Goal: Task Accomplishment & Management: Manage account settings

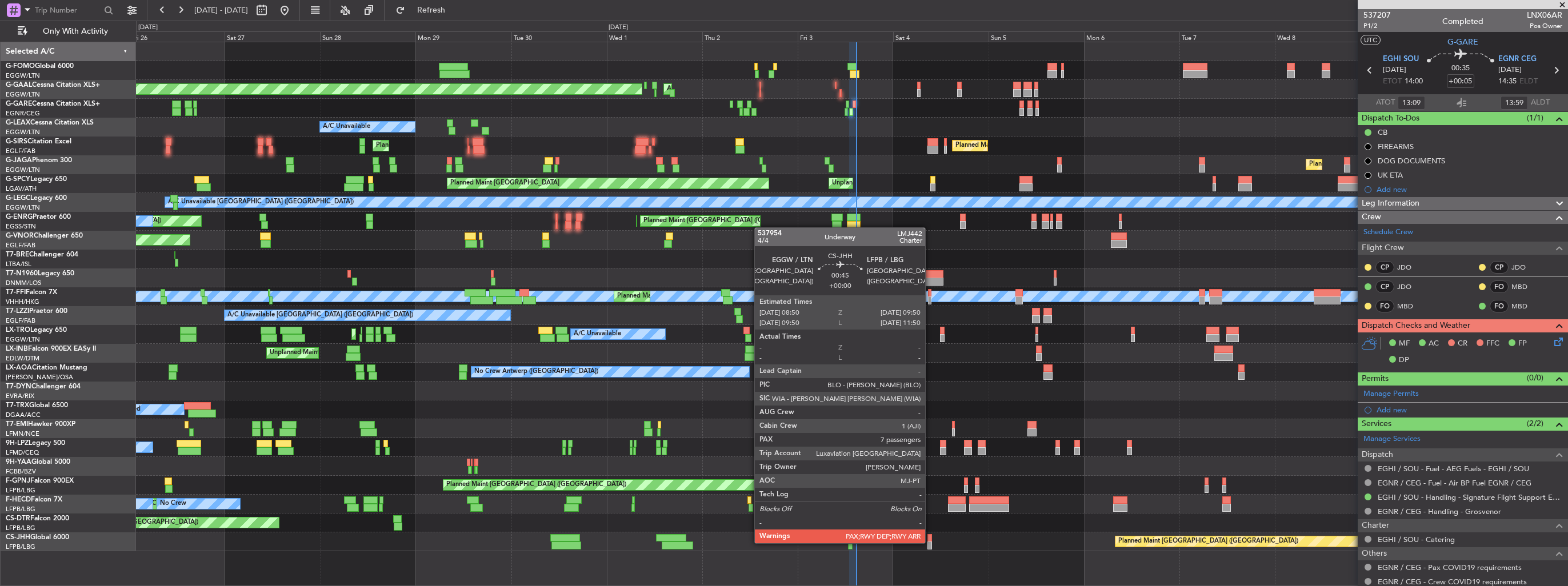
click at [726, 338] on div at bounding box center [929, 545] width 4 height 8
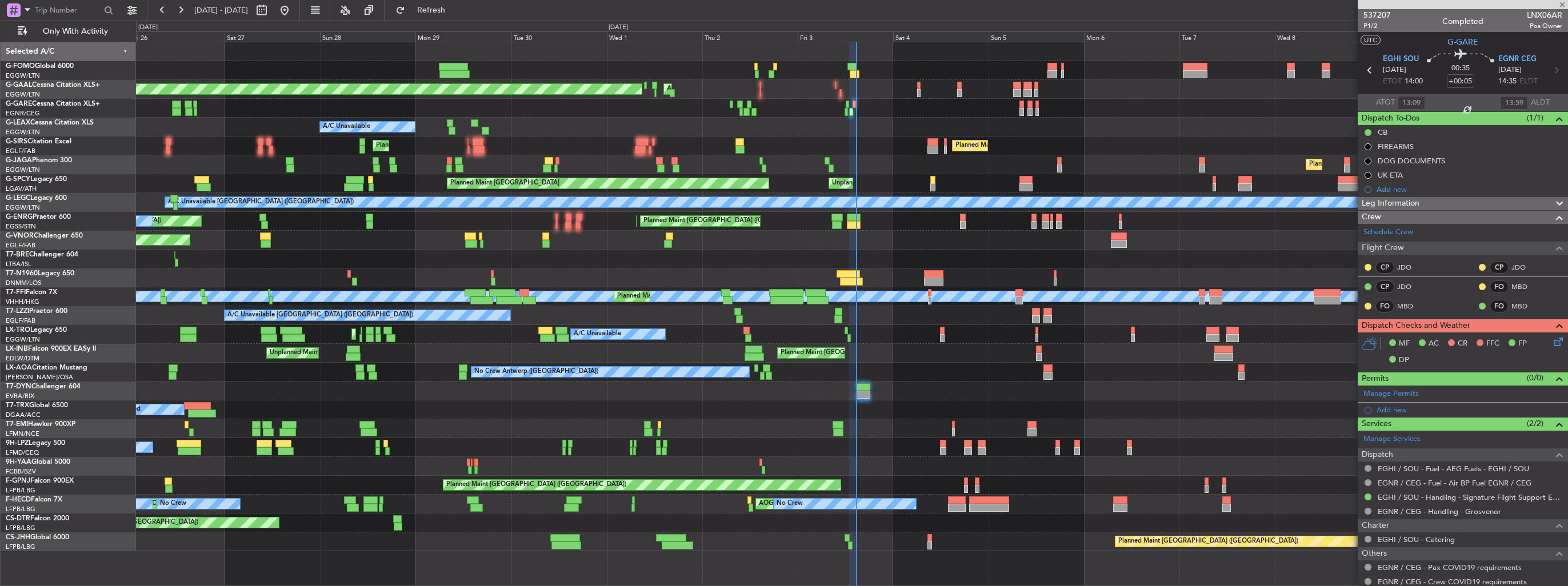
type input "8"
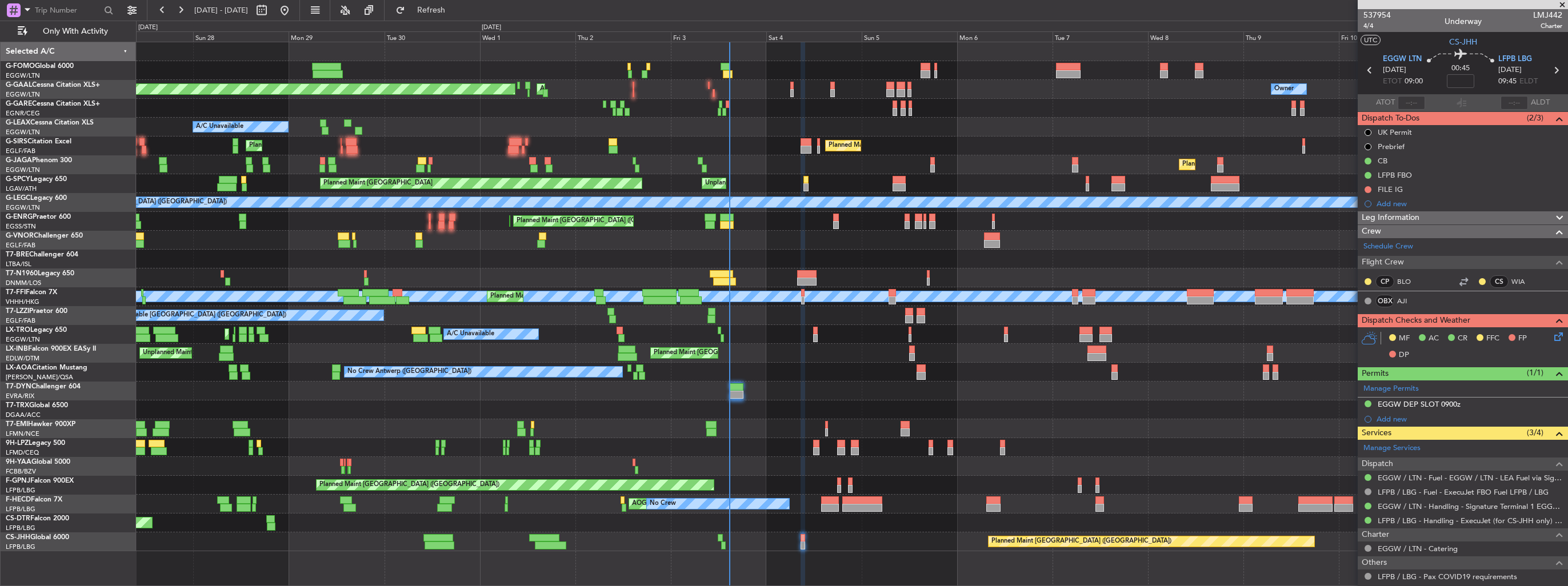
click at [726, 338] on div "No Crew Antwerp ([GEOGRAPHIC_DATA]) No Crew [GEOGRAPHIC_DATA] ([GEOGRAPHIC_DATA…" at bounding box center [851, 371] width 1431 height 19
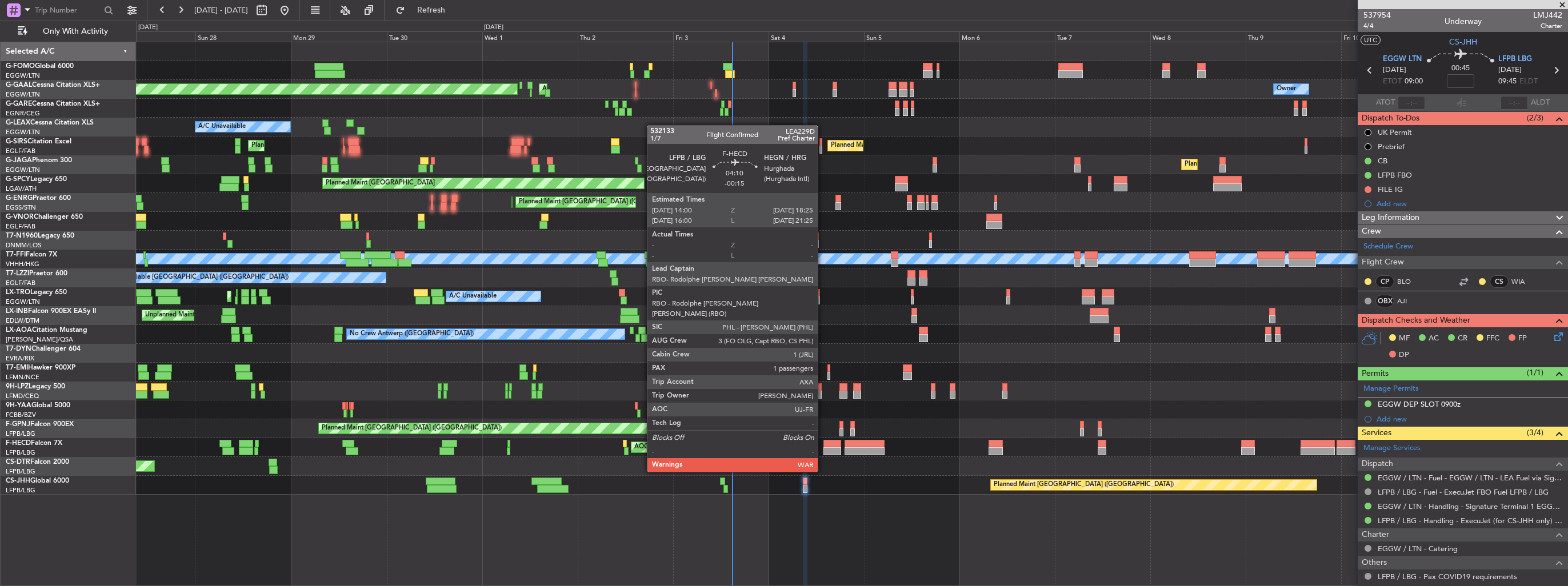
click at [726, 338] on div at bounding box center [832, 444] width 18 height 8
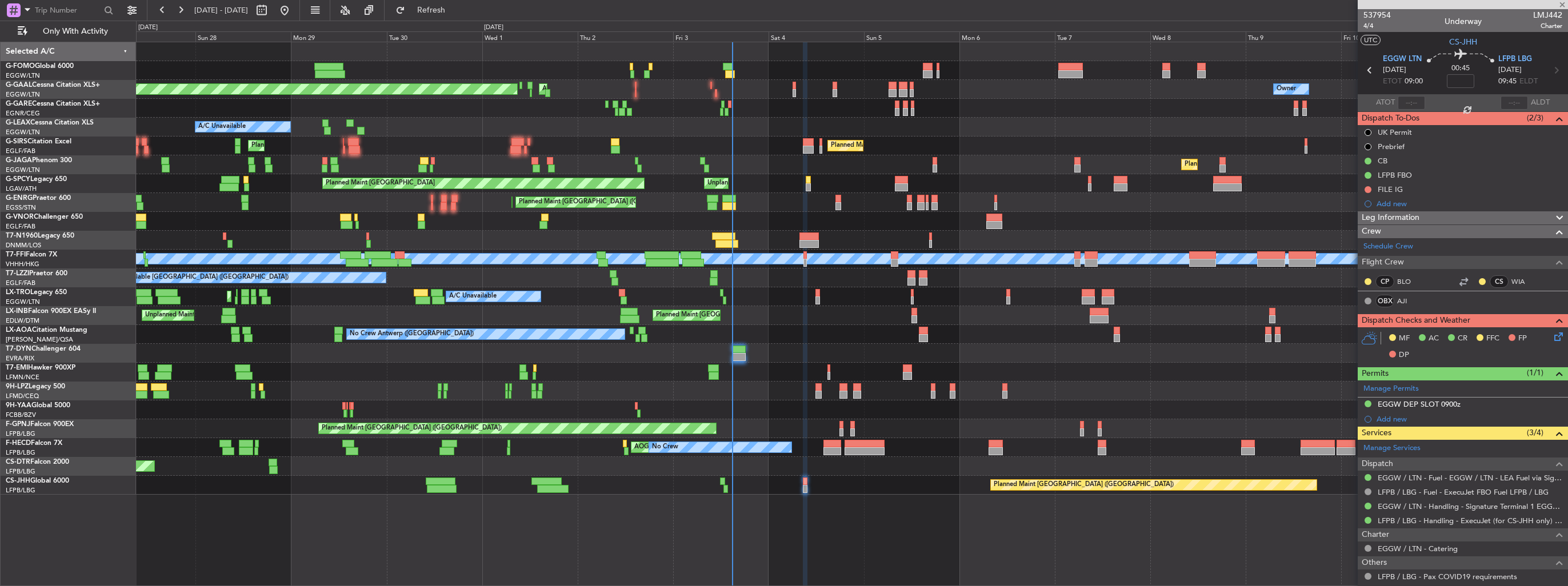
type input "-00:15"
type input "1"
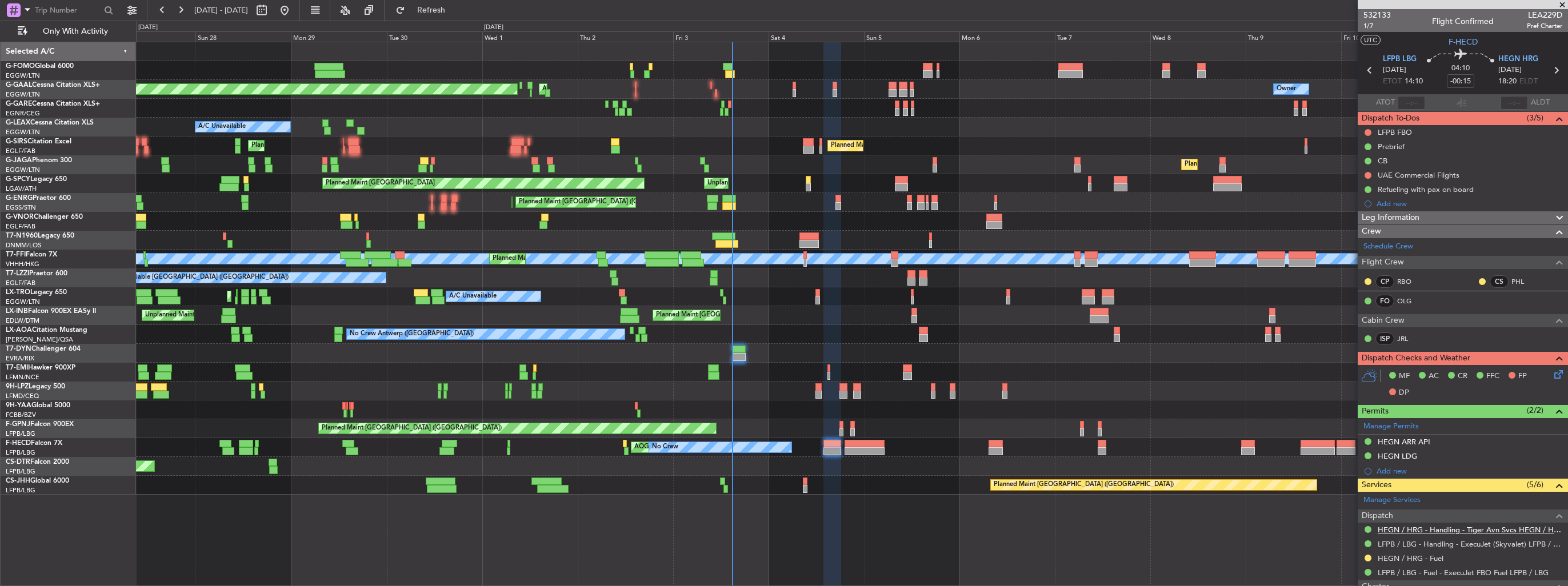
click at [726, 338] on link "HEGN / HRG - Handling - Tiger Avn Svcs HEGN / HRG" at bounding box center [1470, 530] width 184 height 10
click at [726, 338] on button at bounding box center [1368, 558] width 7 height 7
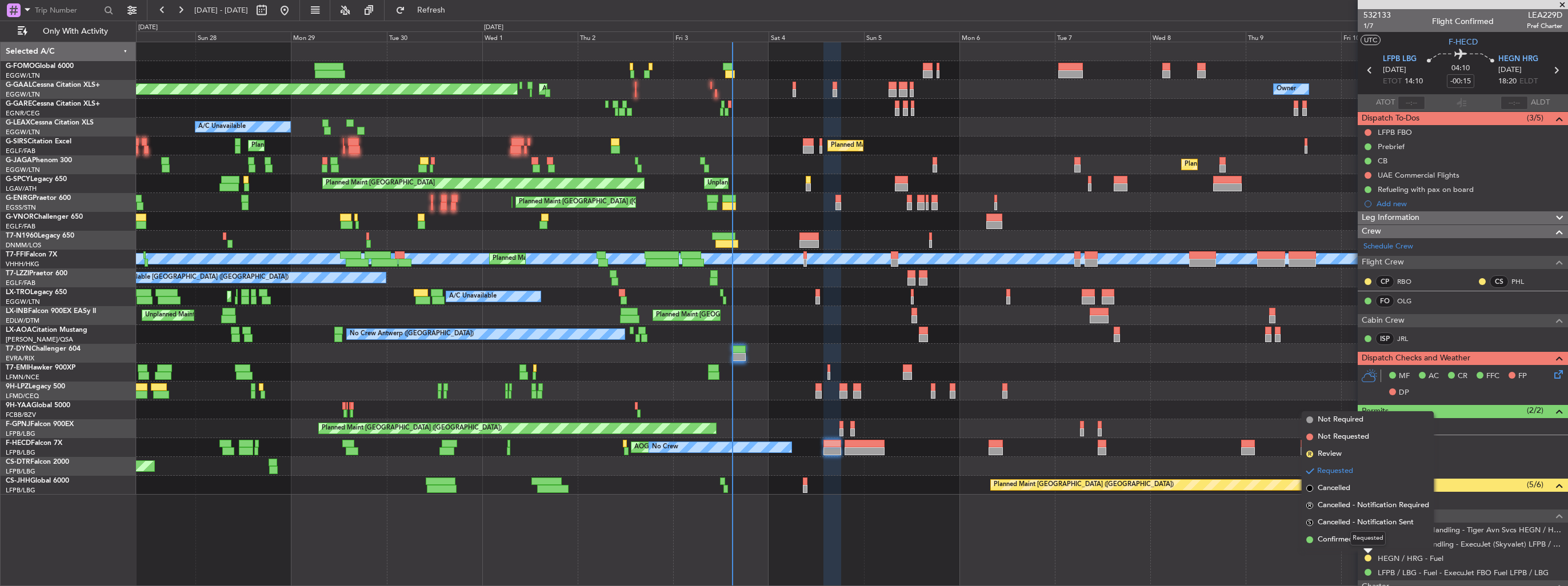
click at [726, 338] on mat-tooltip-component "Requested" at bounding box center [1368, 538] width 52 height 30
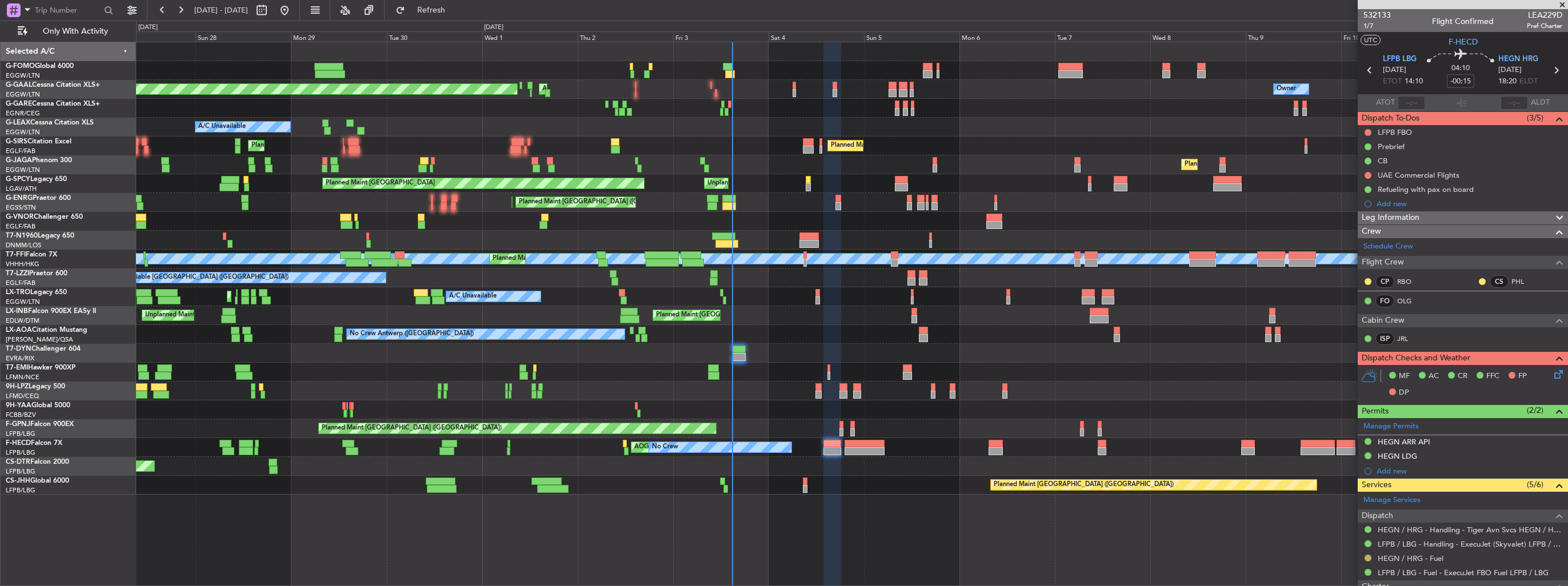
click at [726, 338] on button at bounding box center [1368, 558] width 7 height 7
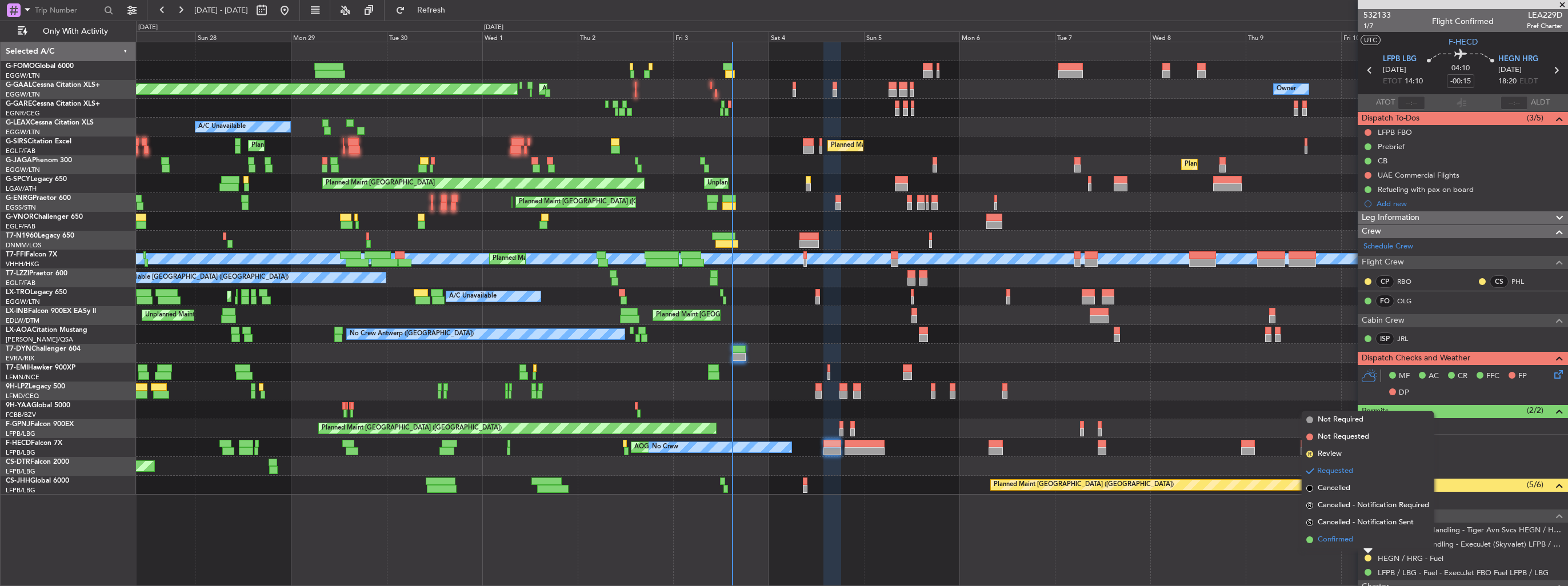
click at [726, 338] on span "Confirmed" at bounding box center [1335, 539] width 35 height 12
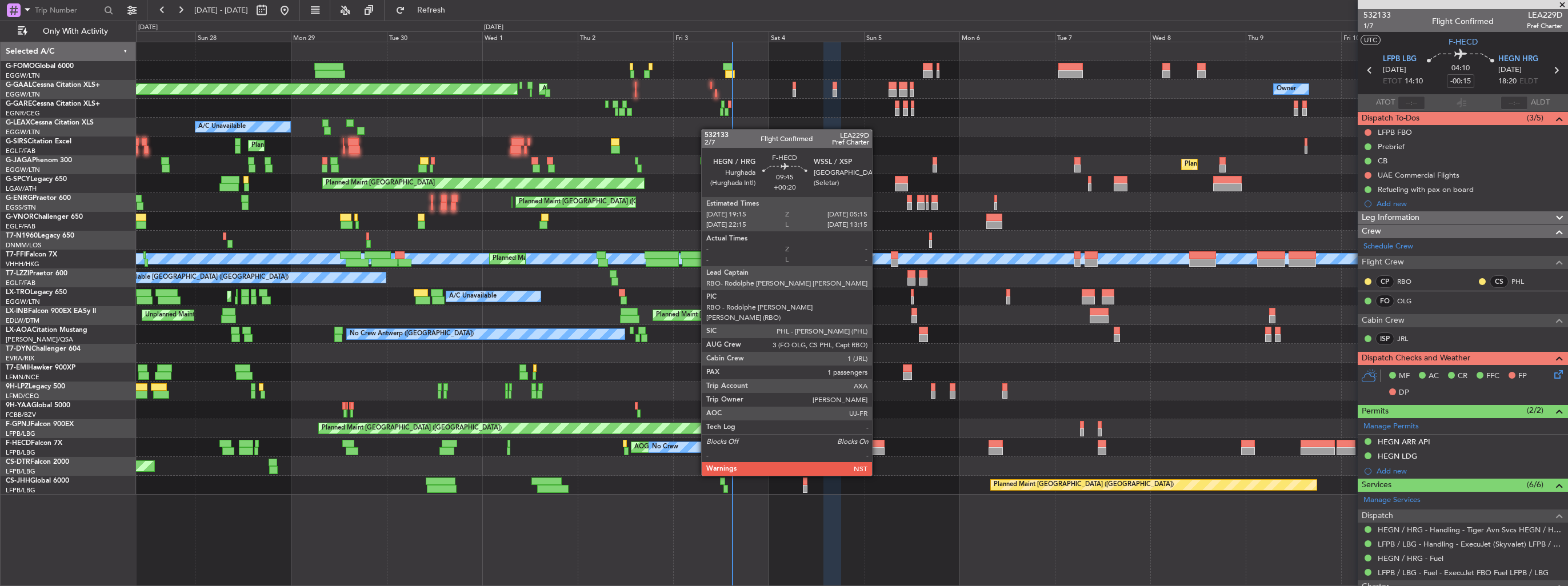
click at [726, 338] on div at bounding box center [865, 444] width 40 height 8
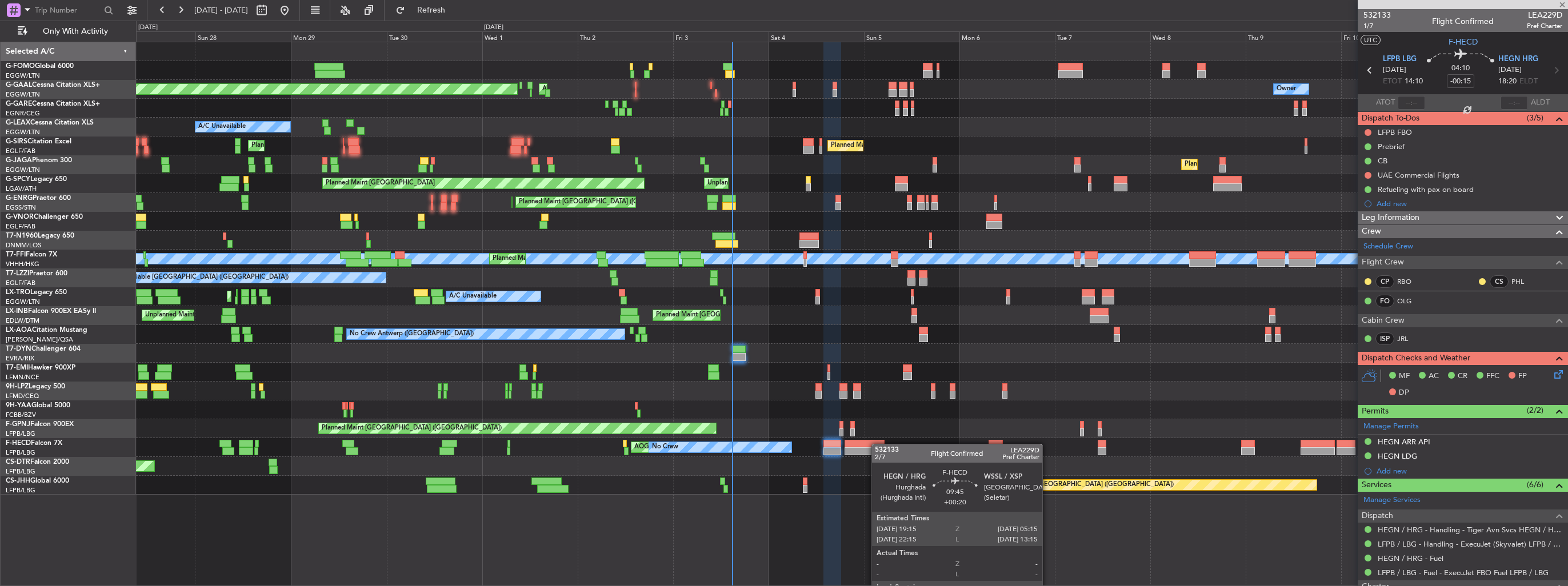
type input "+00:20"
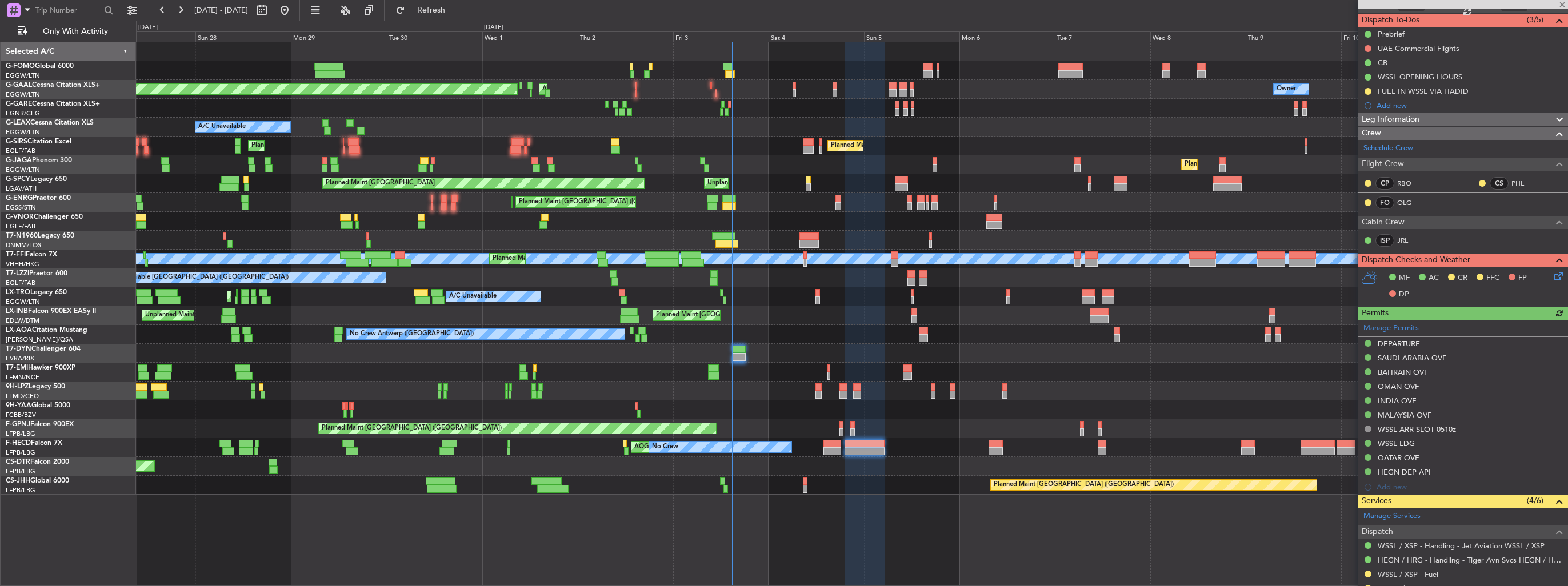
scroll to position [206, 0]
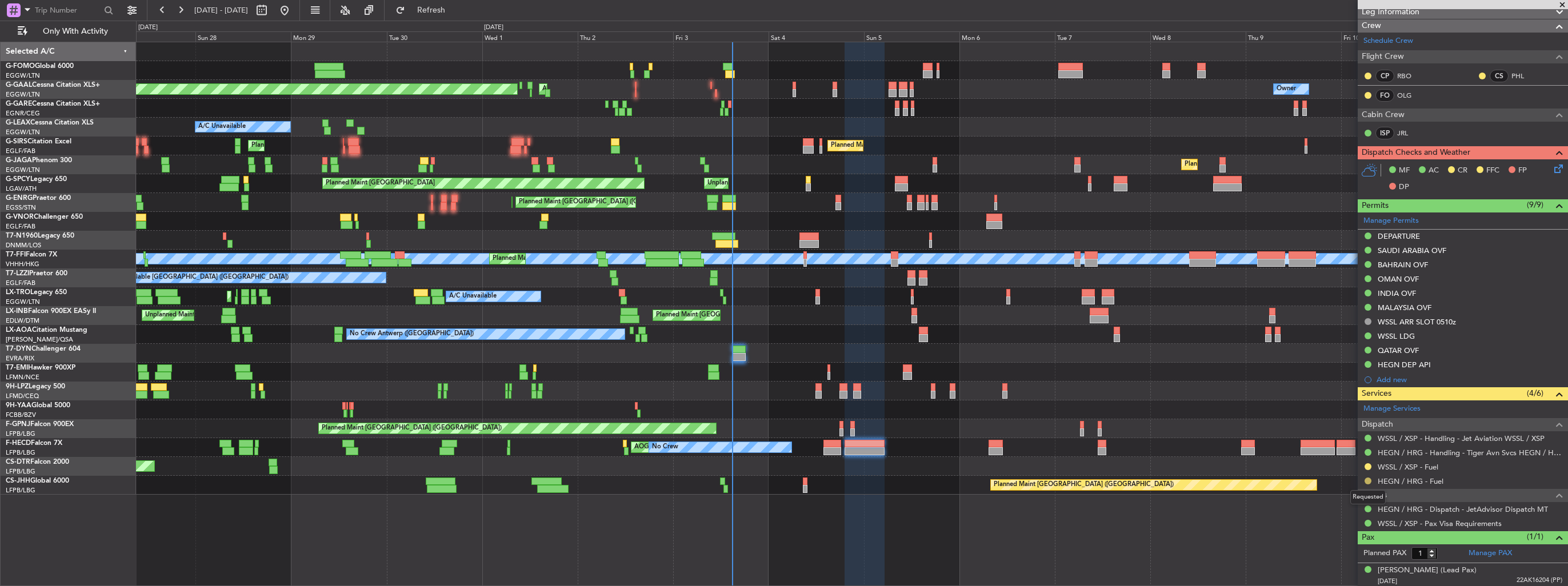
click at [726, 338] on button at bounding box center [1368, 481] width 7 height 7
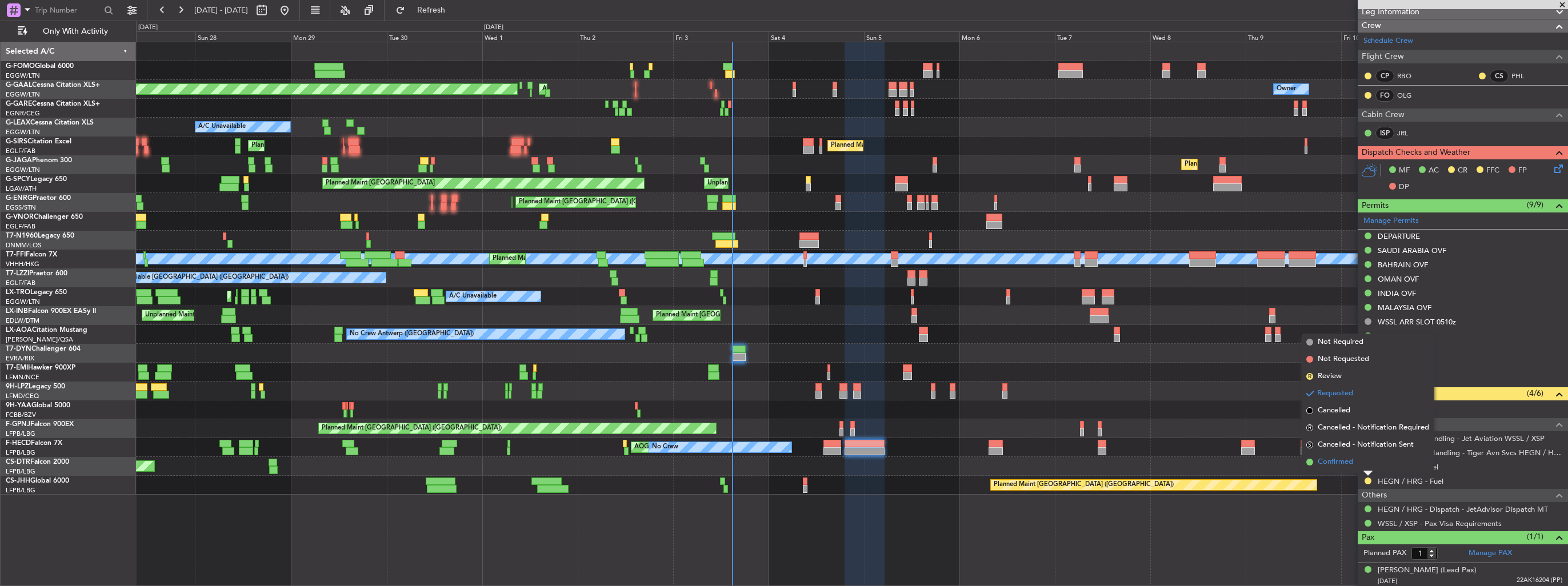
click at [726, 338] on span "Confirmed" at bounding box center [1335, 462] width 35 height 12
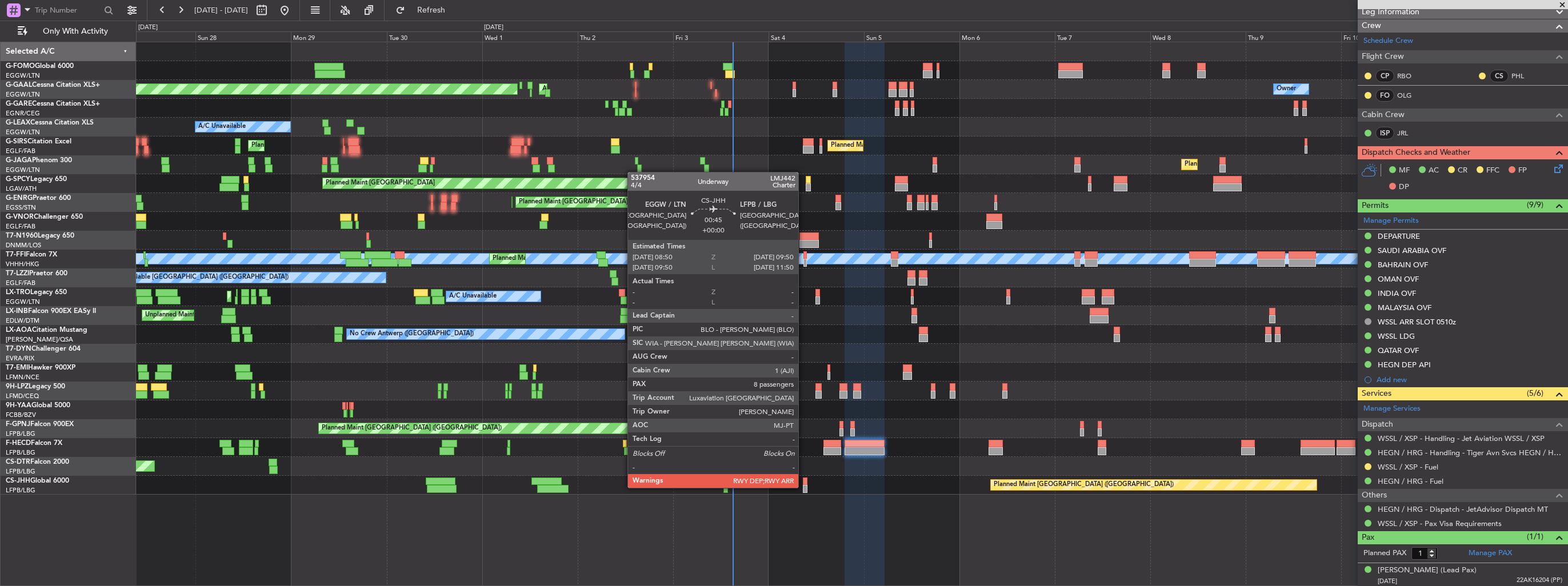
click at [726, 338] on div at bounding box center [805, 489] width 4 height 8
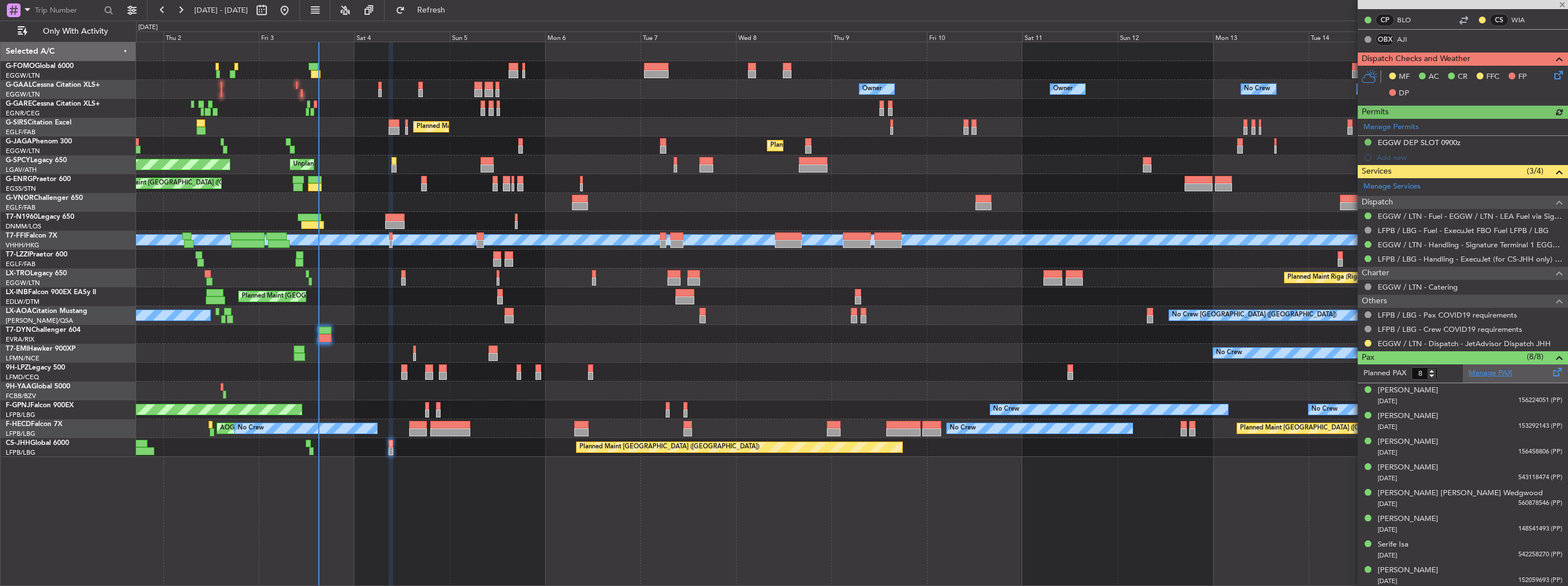
scroll to position [0, 0]
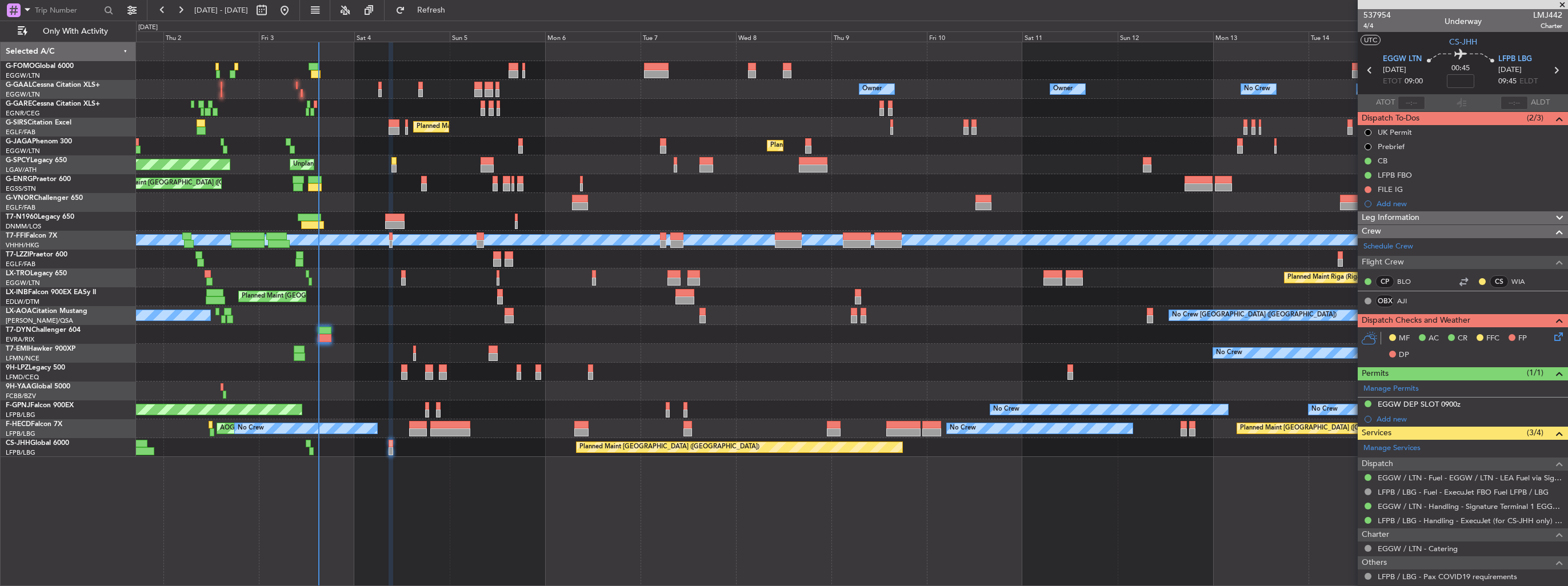
click at [399, 199] on div "Owner Owner No Crew Owner Owner No Crew AOG Maint [GEOGRAPHIC_DATA] Owner Plann…" at bounding box center [851, 249] width 1431 height 415
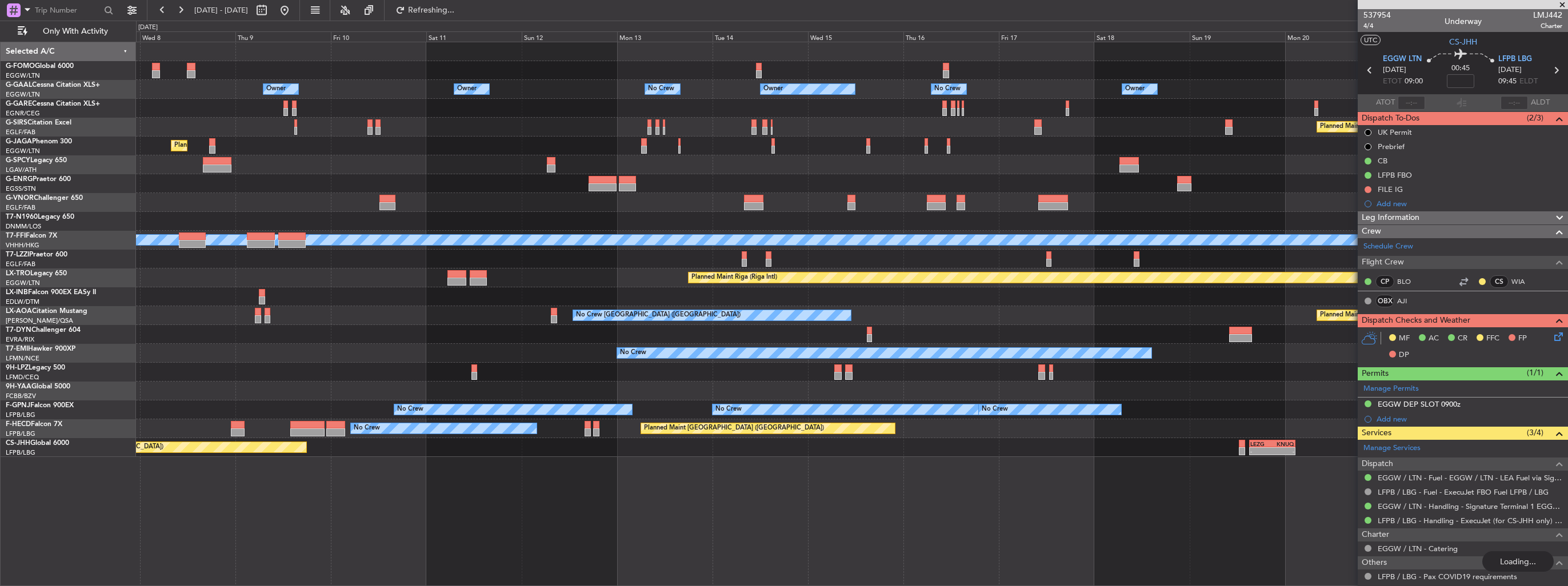
click at [628, 185] on div "Owner Owner No Crew Owner Owner No Crew Owner Owner Planned Maint [GEOGRAPHIC_D…" at bounding box center [851, 249] width 1431 height 415
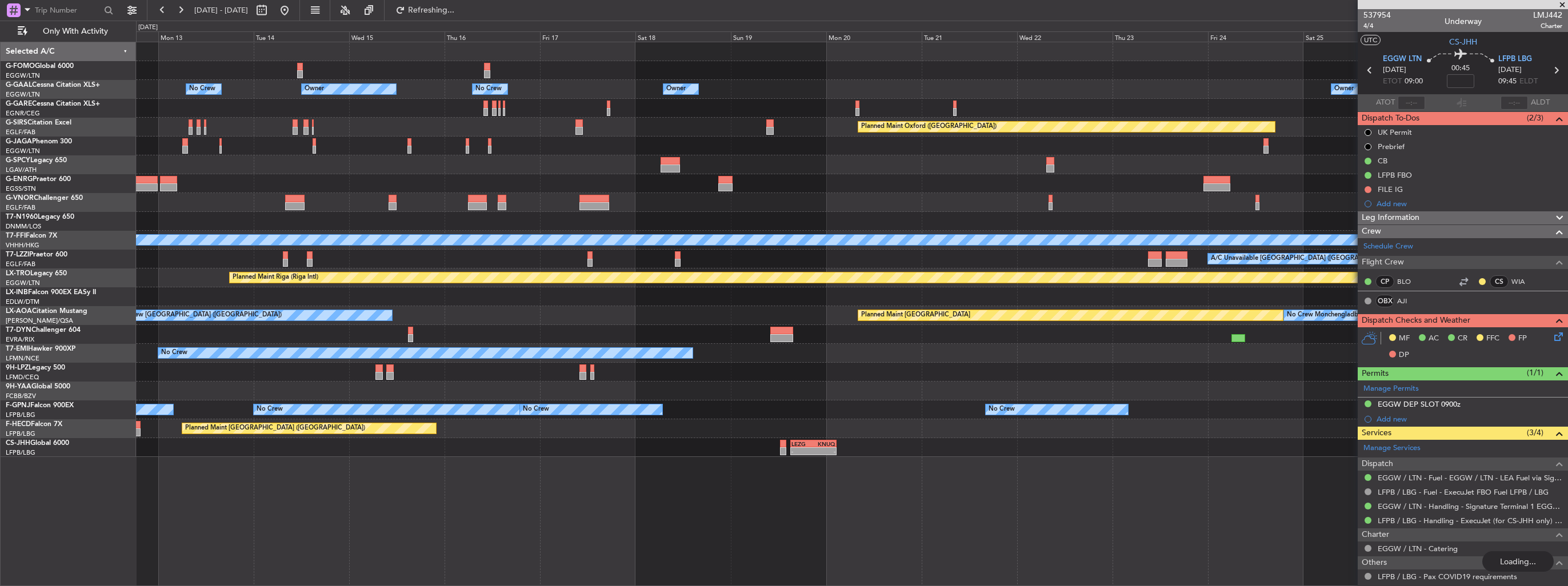
click at [641, 161] on div "Owner No Crew Owner No Crew Owner Owner Owner Owner Planned Maint [GEOGRAPHIC_D…" at bounding box center [851, 249] width 1431 height 415
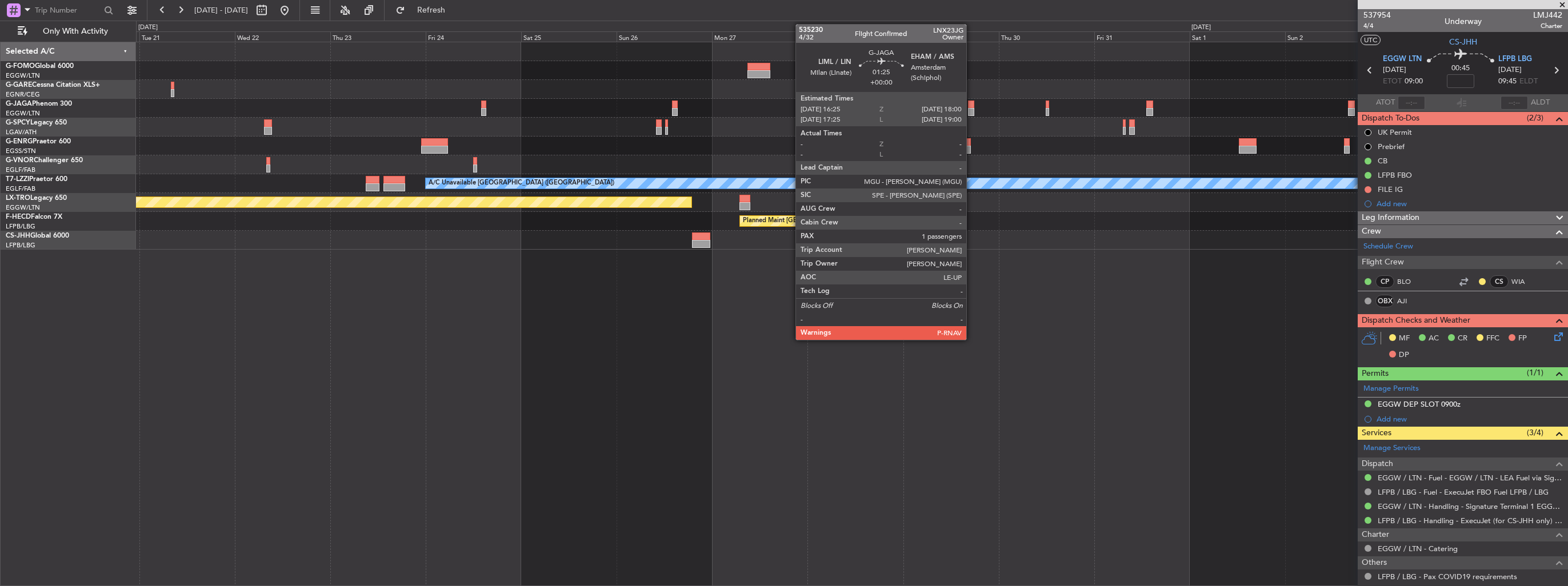
click at [726, 106] on div at bounding box center [971, 105] width 7 height 8
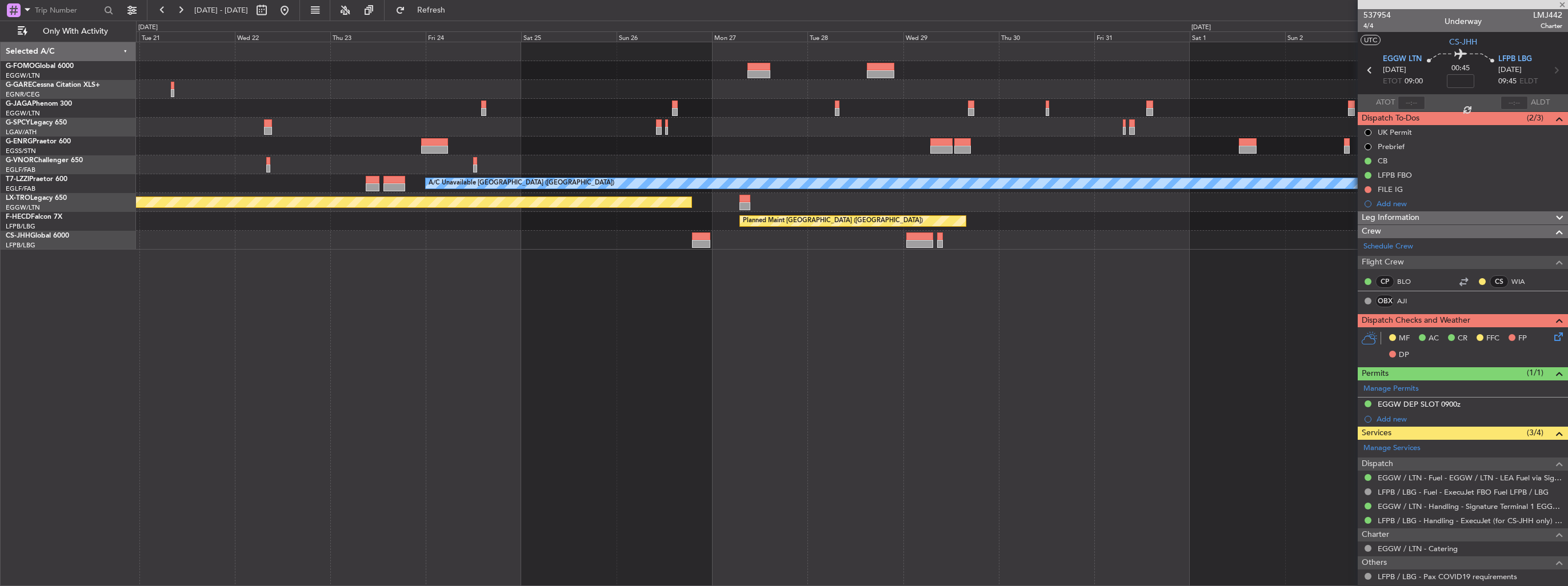
type input "1"
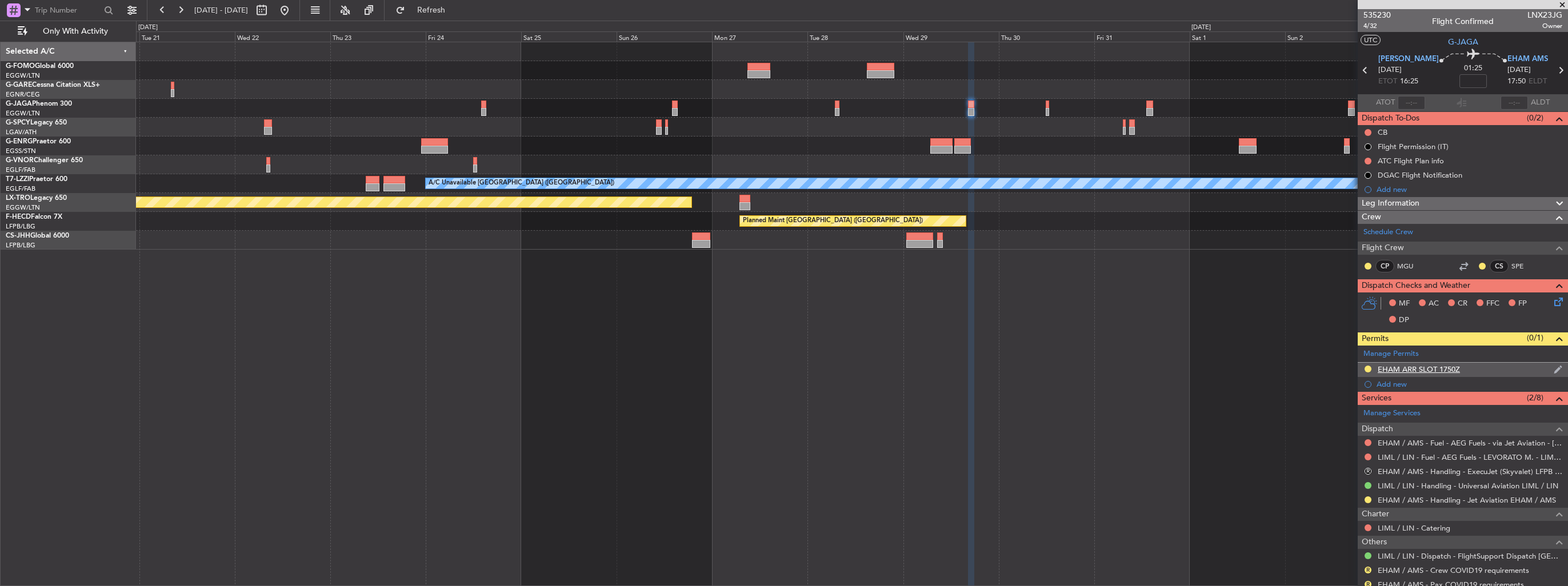
click at [726, 338] on img at bounding box center [1558, 369] width 8 height 10
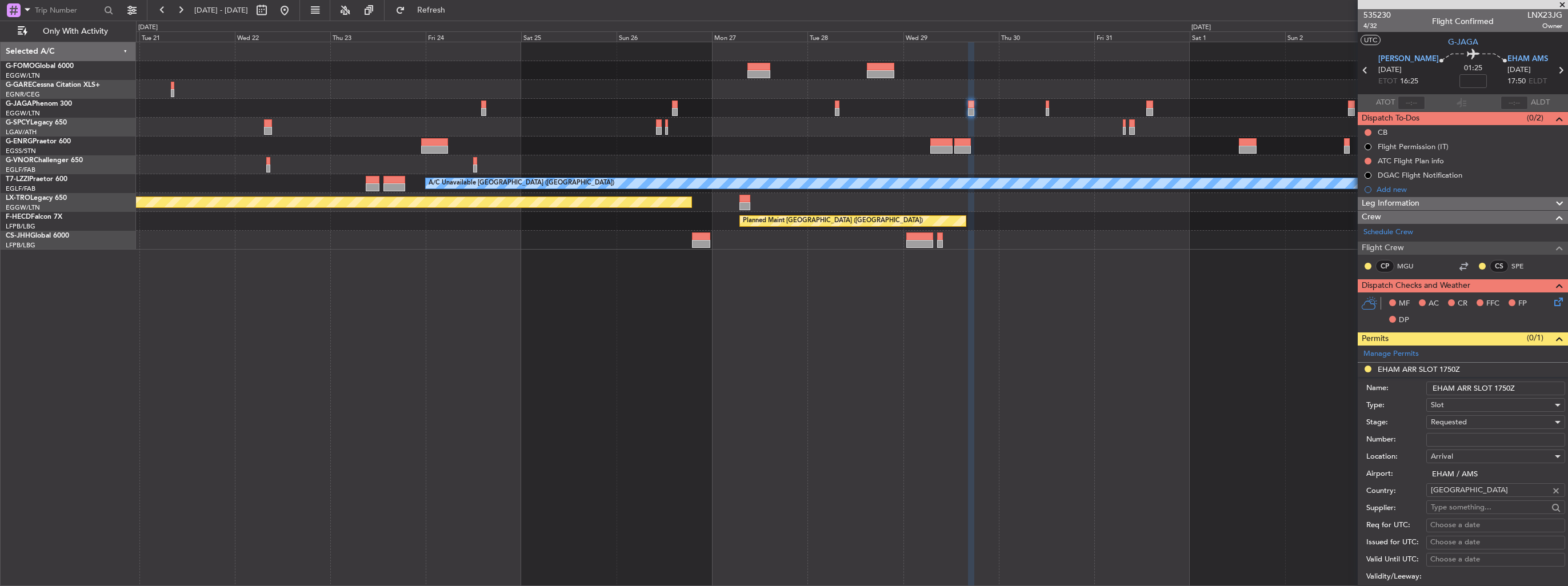
click at [726, 338] on input "EHAM ARR SLOT 1750Z" at bounding box center [1496, 388] width 139 height 14
type input "EHAM ARR SLOT 1750z"
click at [726, 338] on input "Number:" at bounding box center [1496, 440] width 139 height 14
paste input "EHAMAGNN031700"
type input "EHAMAGNN031700"
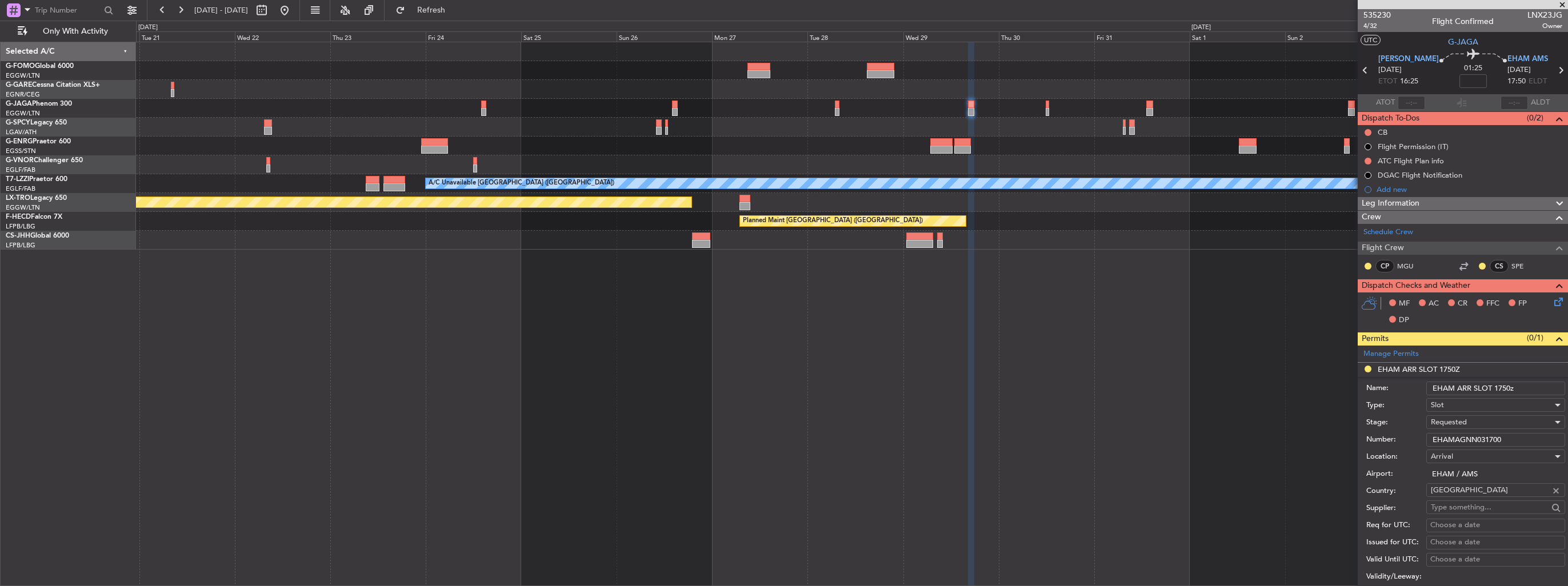
click at [726, 338] on span "Requested" at bounding box center [1448, 422] width 36 height 10
drag, startPoint x: 1474, startPoint y: 506, endPoint x: 1478, endPoint y: 466, distance: 40.2
click at [726, 338] on span "Received OK" at bounding box center [1491, 508] width 120 height 17
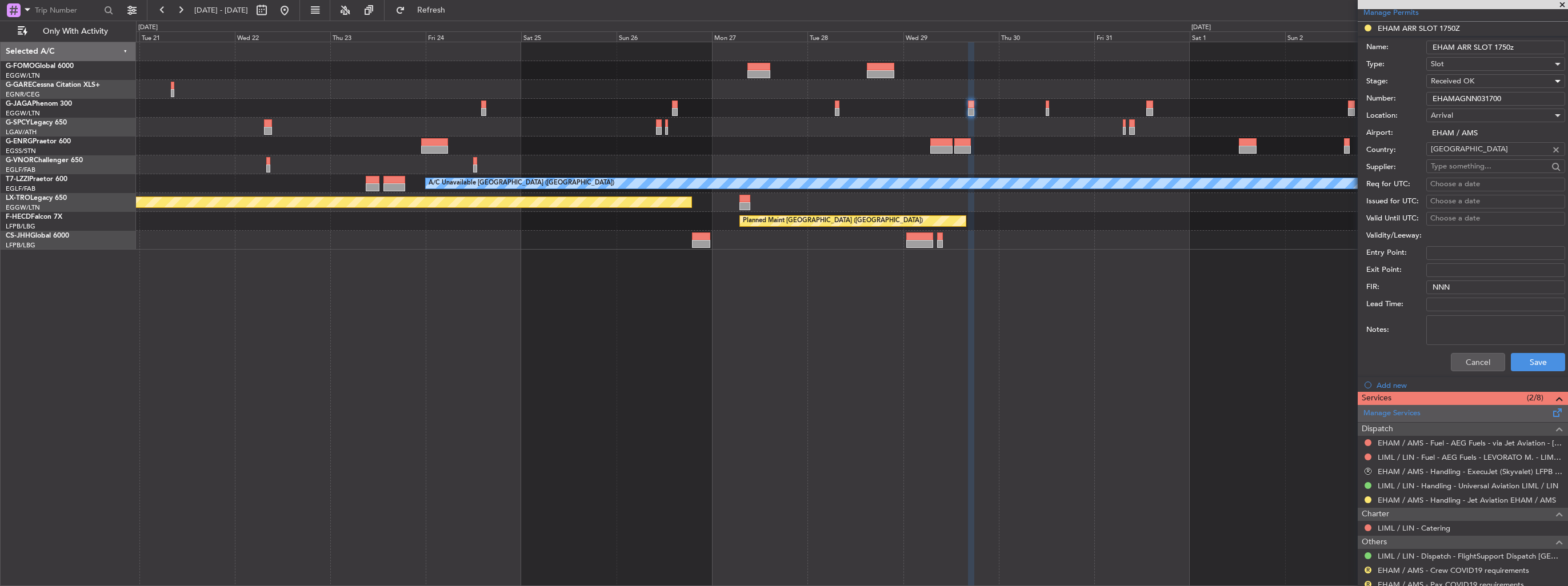
scroll to position [343, 0]
click at [726, 338] on button at bounding box center [1368, 498] width 7 height 7
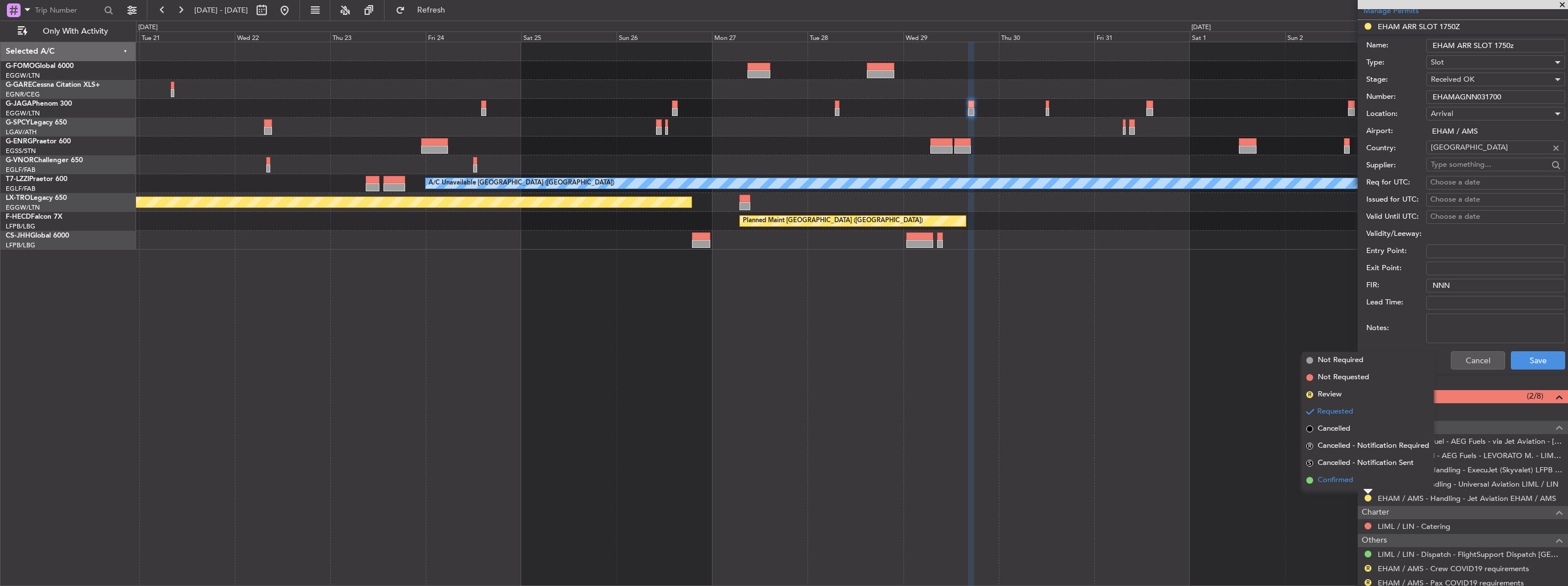
click at [726, 338] on li "Confirmed" at bounding box center [1368, 480] width 132 height 17
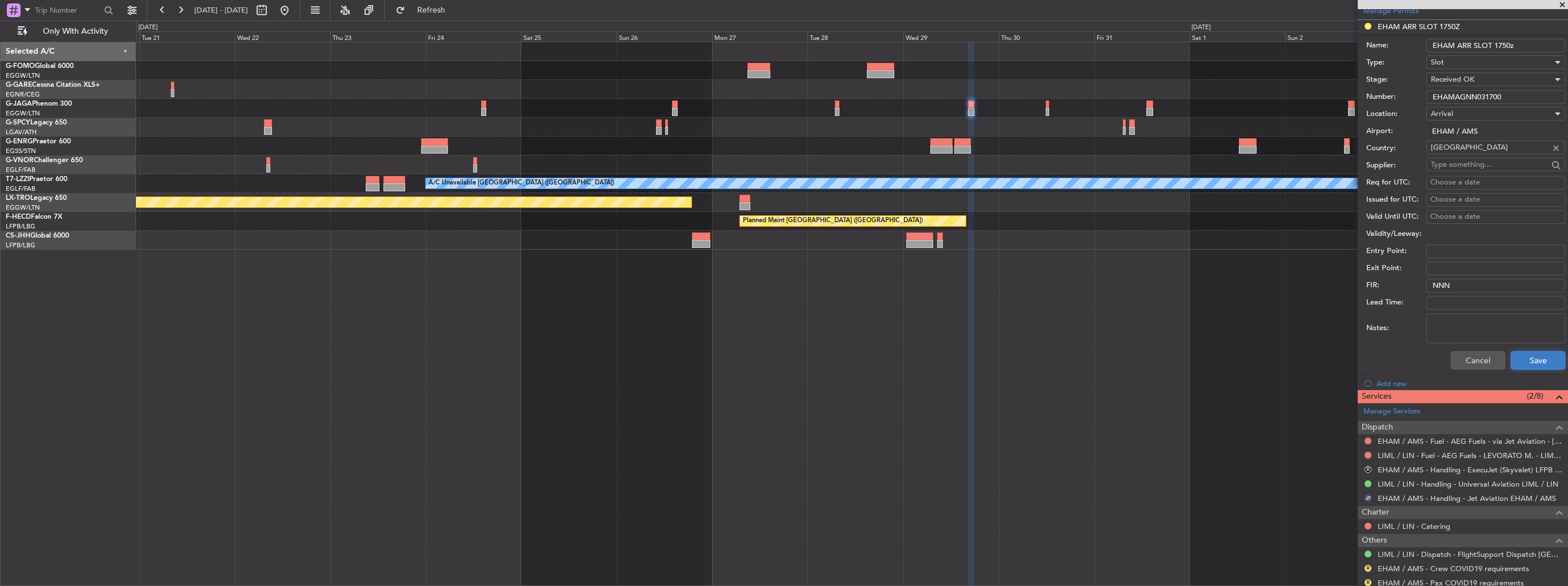
click at [726, 338] on button "Save" at bounding box center [1538, 360] width 54 height 19
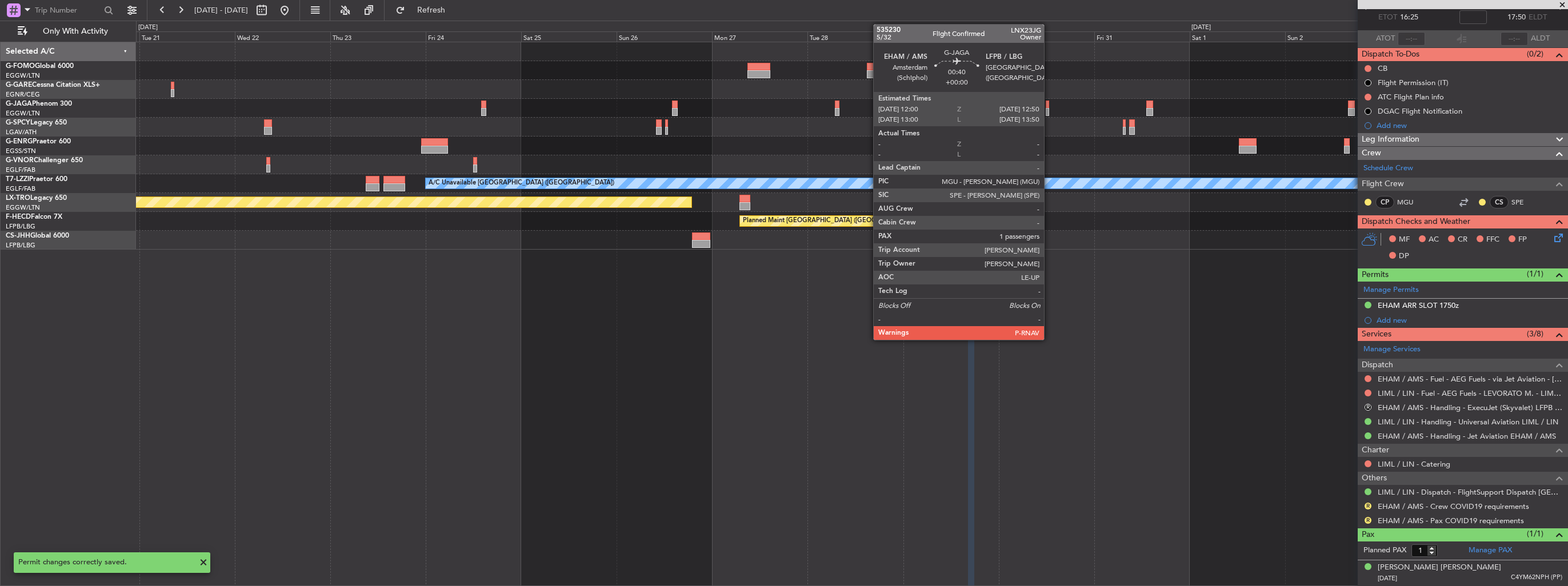
scroll to position [62, 0]
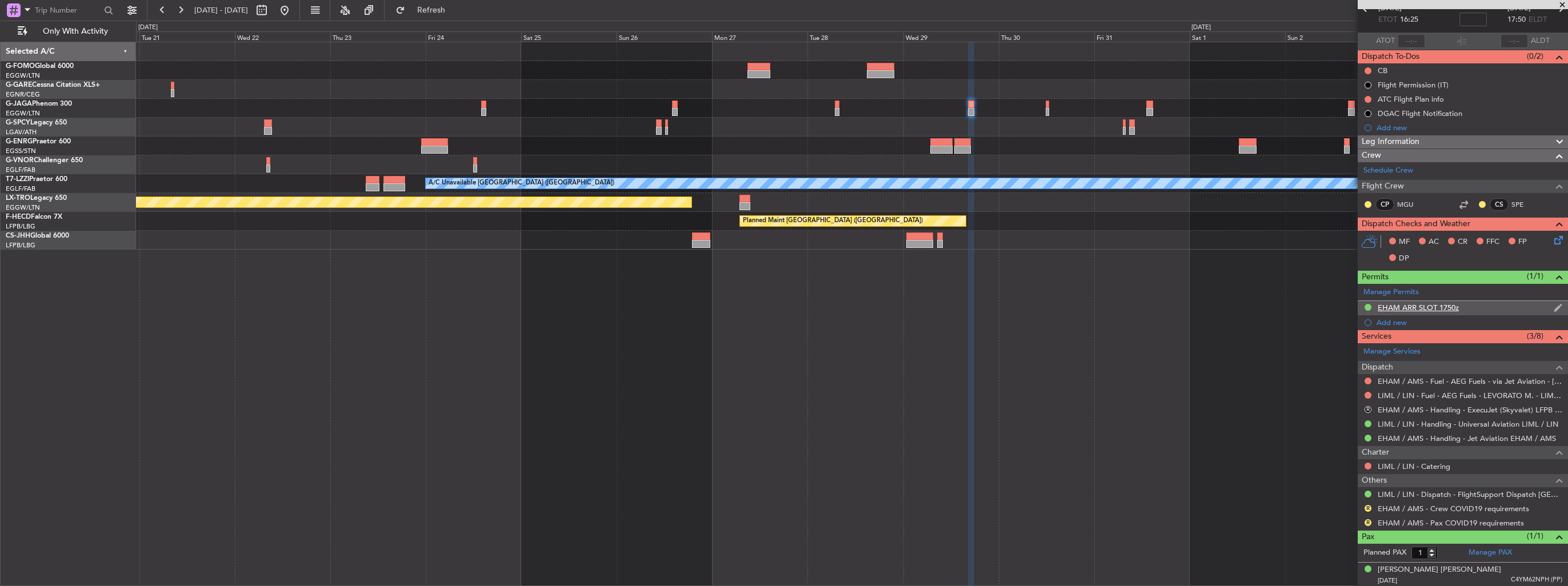
click at [726, 304] on img at bounding box center [1558, 307] width 8 height 10
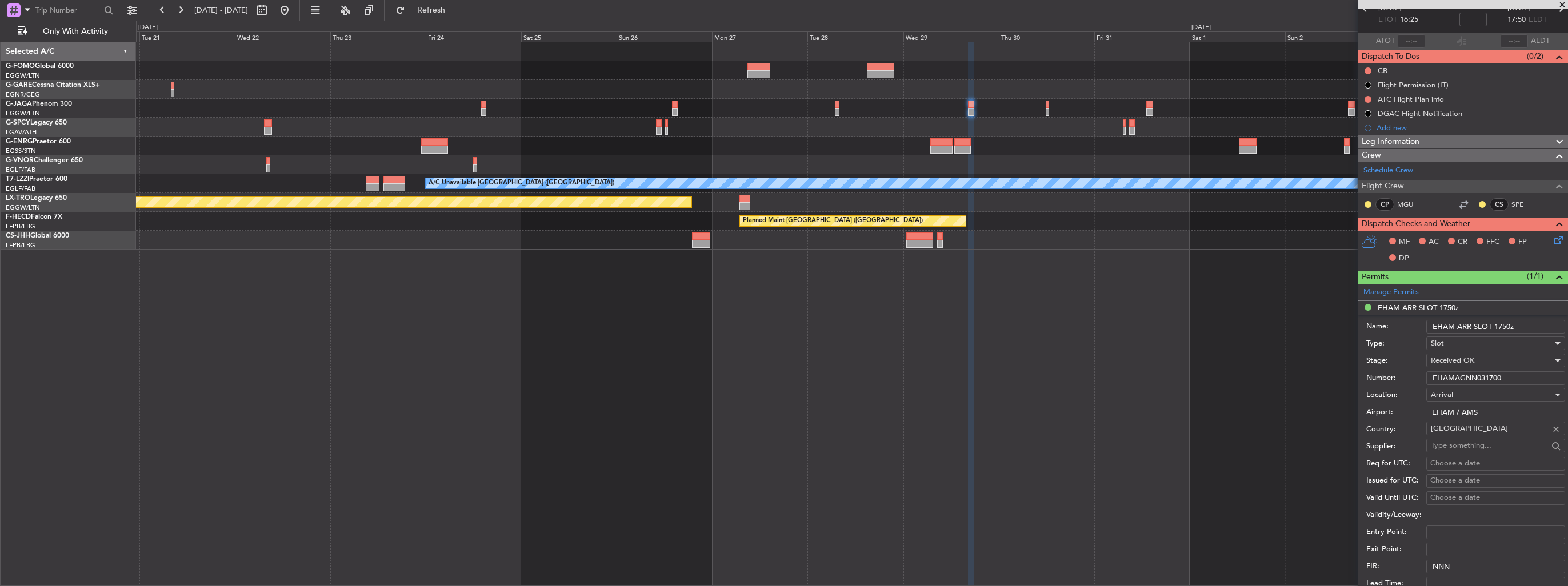
scroll to position [343, 0]
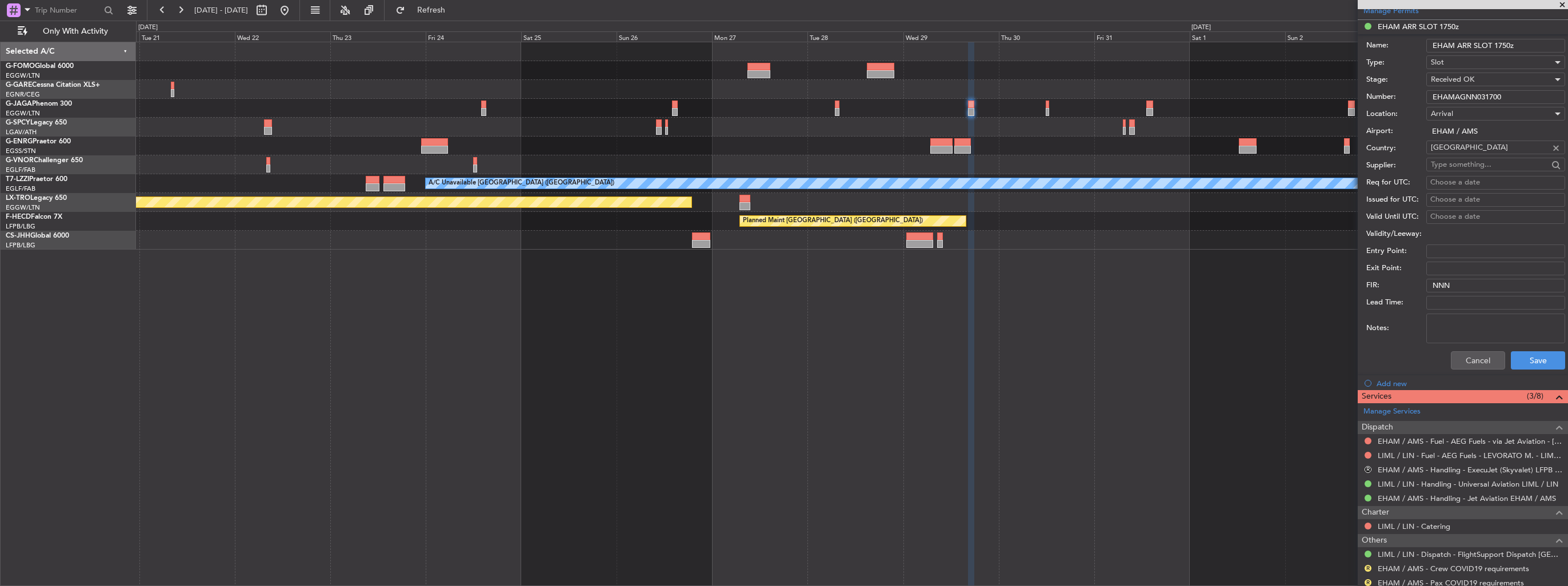
click at [726, 46] on input "EHAM ARR SLOT 1750z" at bounding box center [1496, 45] width 139 height 14
type input "EHAM ARR SLOT 1800z"
click at [726, 338] on button "Save" at bounding box center [1538, 360] width 54 height 19
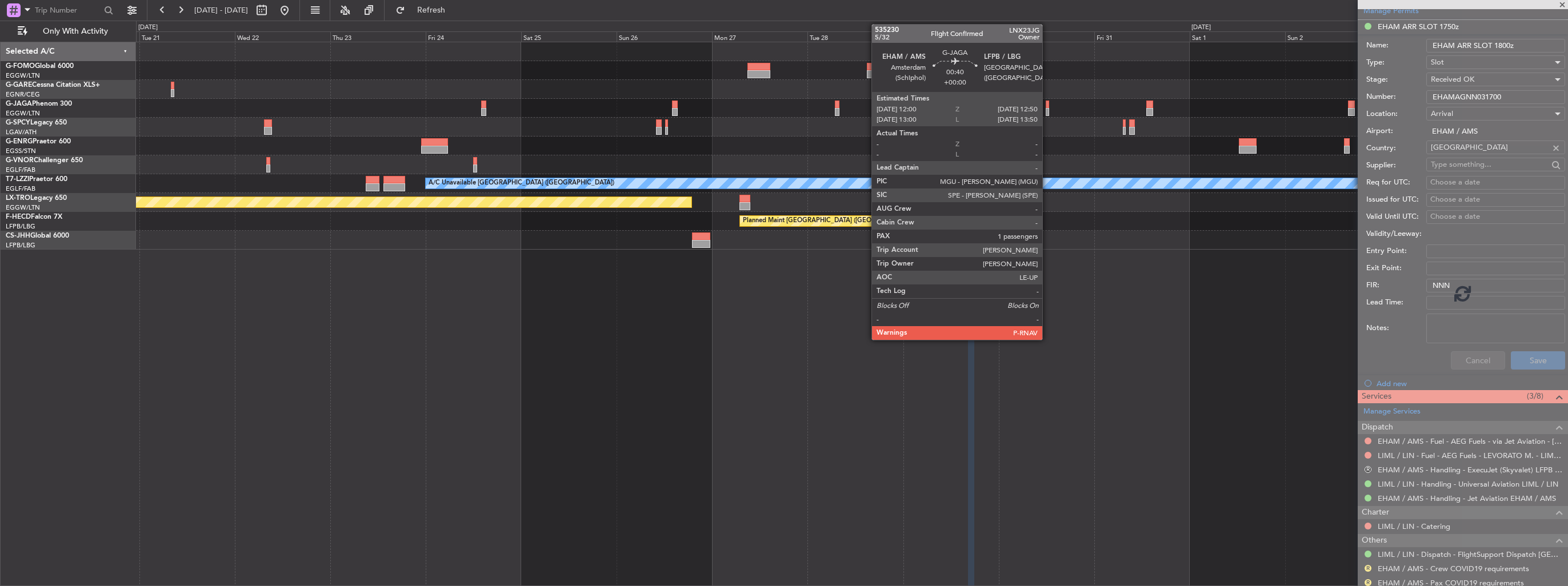
scroll to position [62, 0]
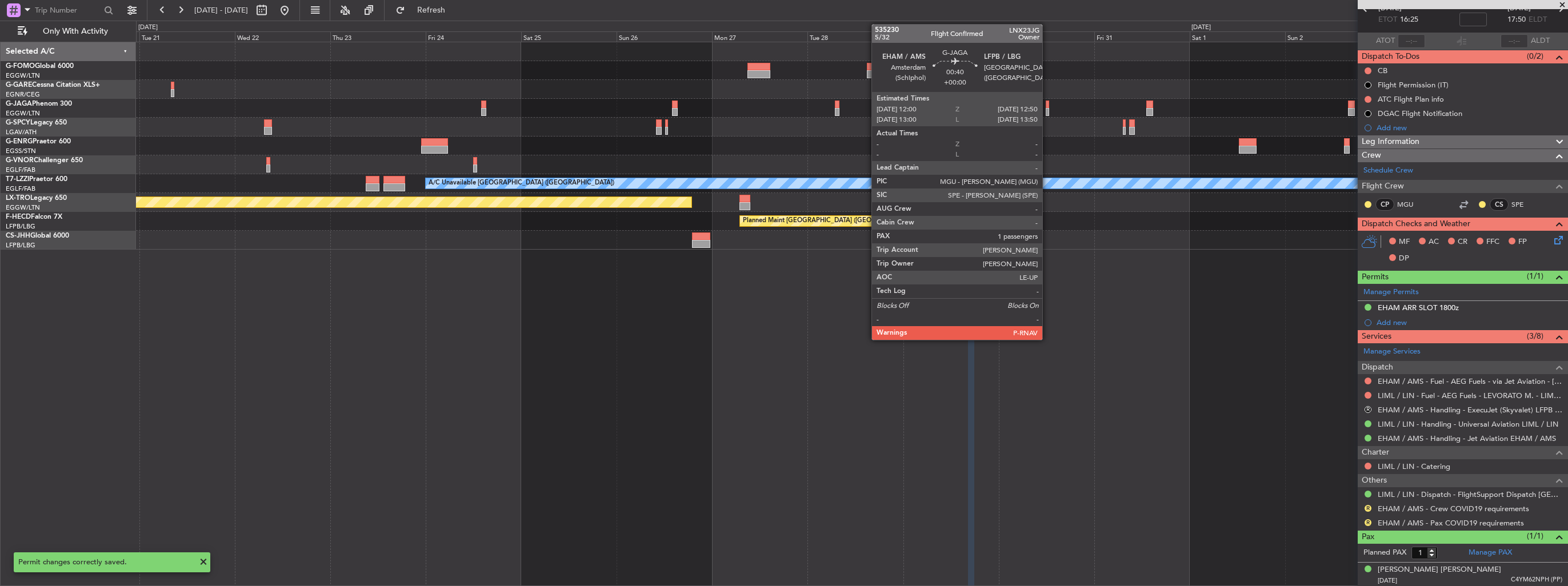
click at [726, 111] on div at bounding box center [1047, 112] width 3 height 8
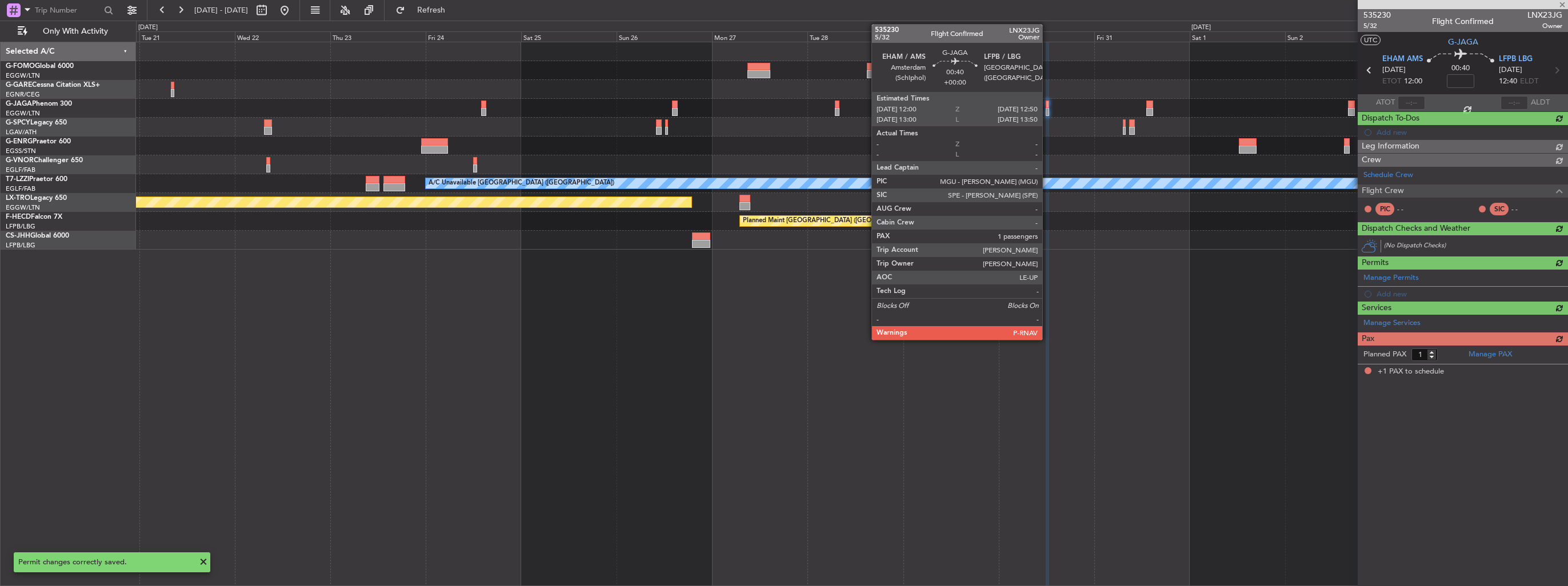
scroll to position [0, 0]
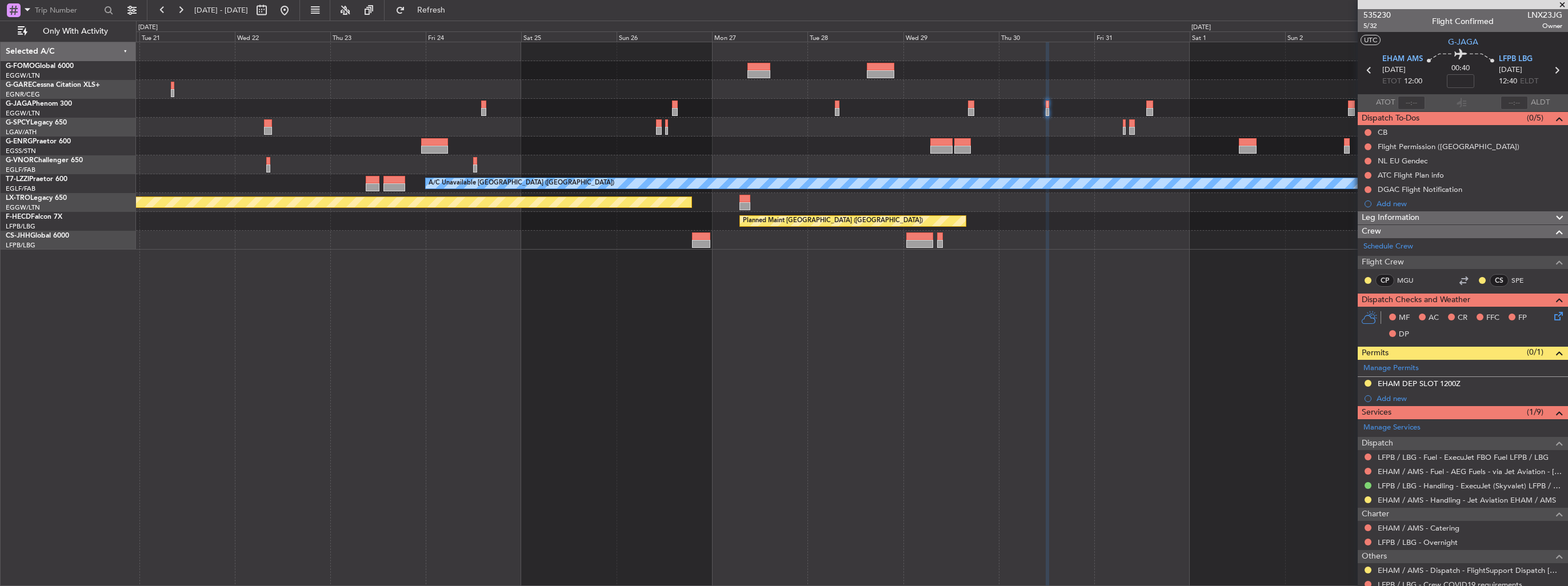
click at [0, 0] on img at bounding box center [0, 0] width 0 height 0
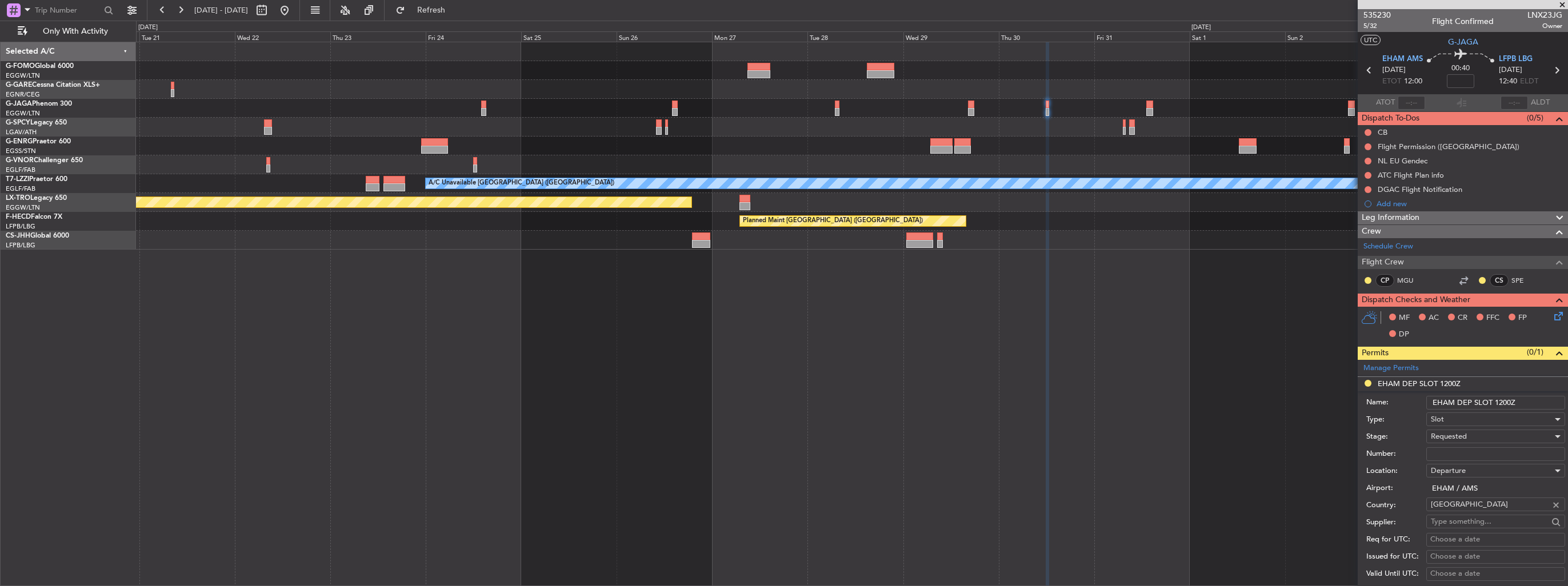
click at [726, 338] on input "EHAM DEP SLOT 1200Z" at bounding box center [1496, 402] width 139 height 14
type input "EHAM DEP SLOT 1200z"
click at [726, 338] on input "Number:" at bounding box center [1496, 454] width 139 height 14
paste input "EHAMDGNN031800"
type input "EHAMDGNN031800"
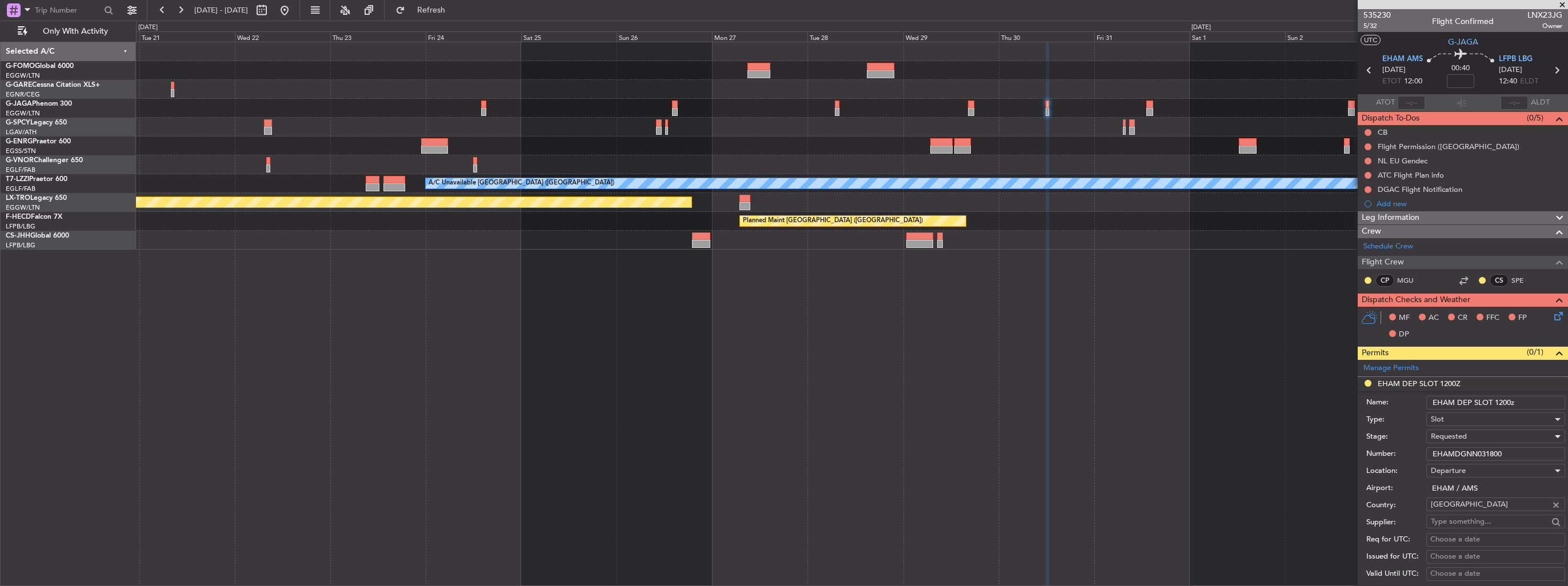
click at [726, 338] on span "Requested" at bounding box center [1448, 436] width 36 height 10
click at [726, 338] on span "Received OK" at bounding box center [1491, 522] width 120 height 17
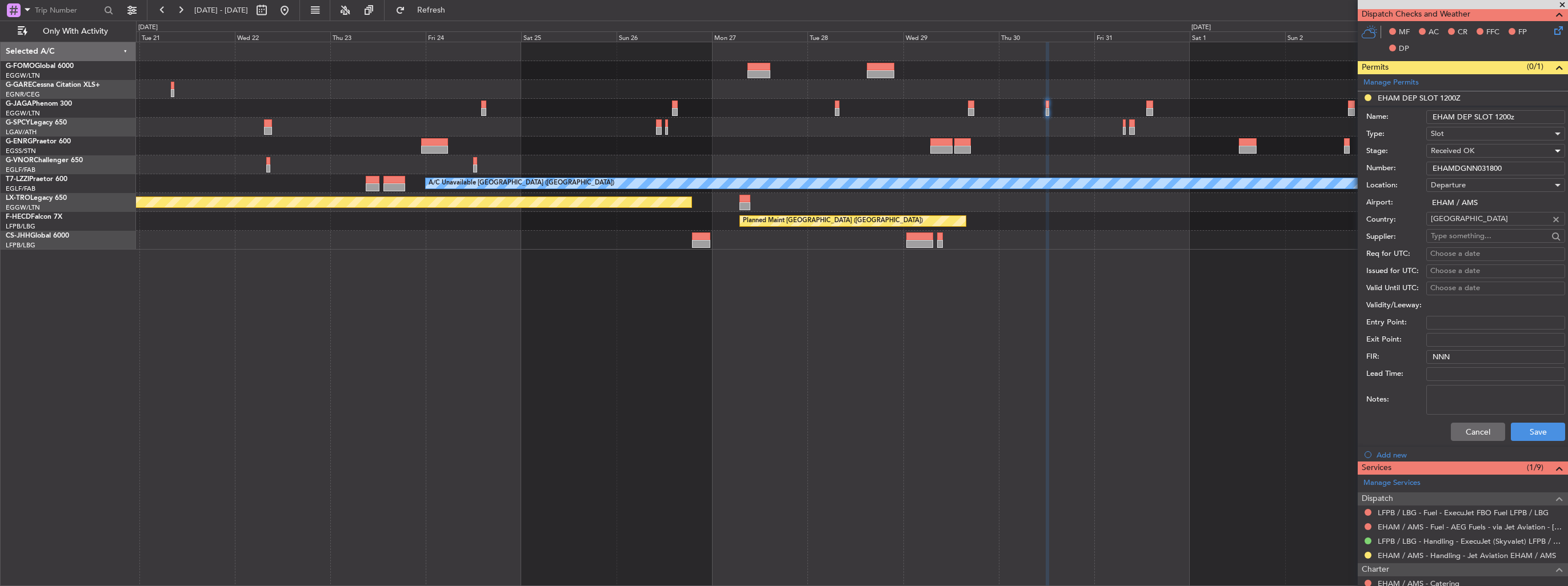
scroll to position [400, 0]
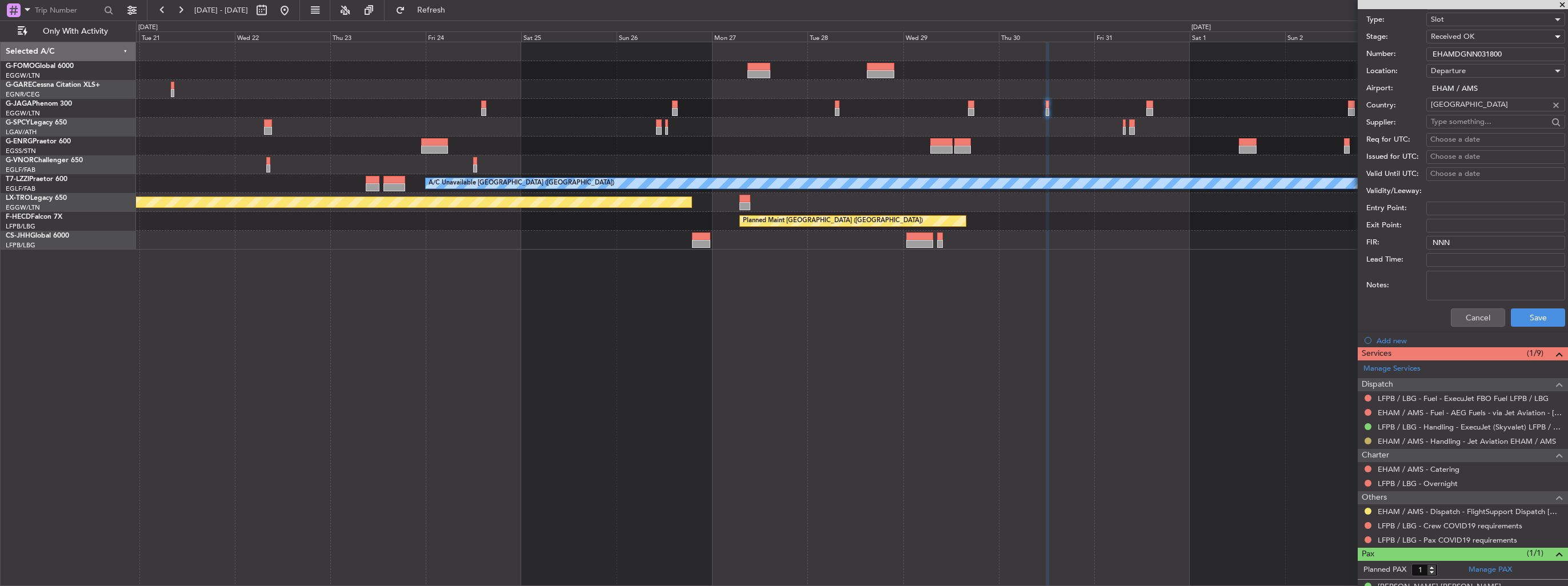
click at [726, 338] on button at bounding box center [1368, 441] width 7 height 7
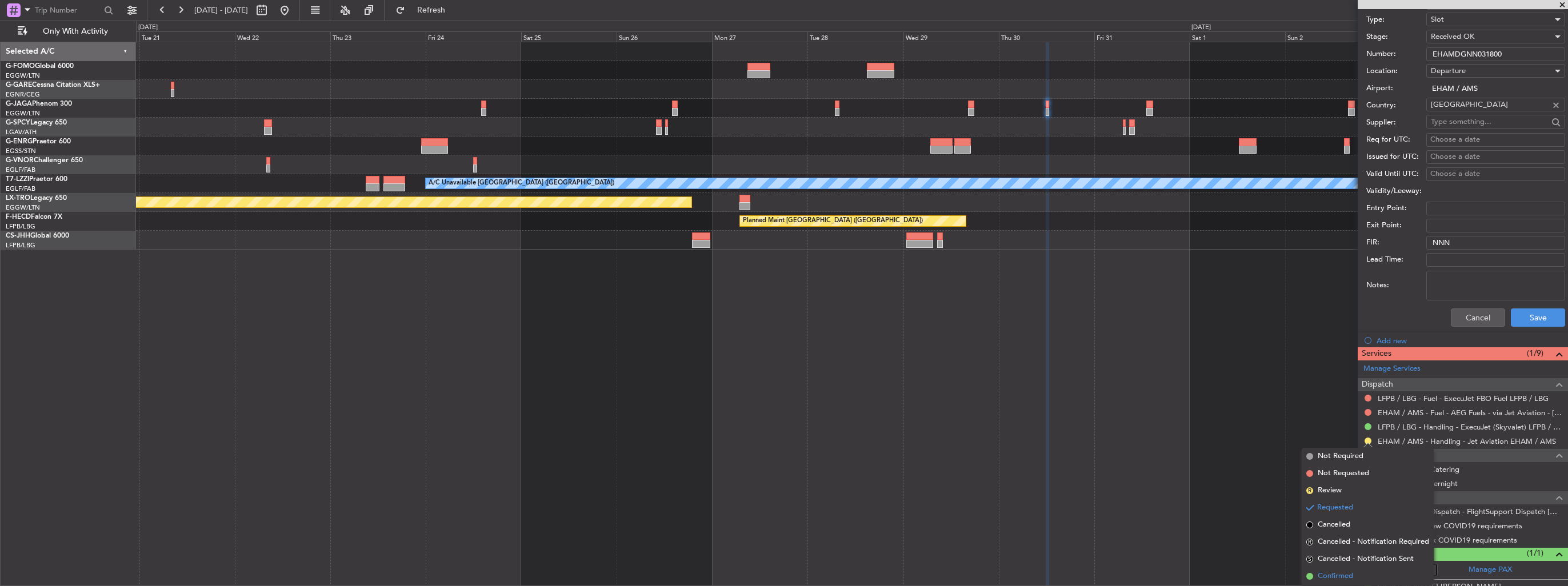
click at [726, 338] on span "Confirmed" at bounding box center [1335, 576] width 35 height 12
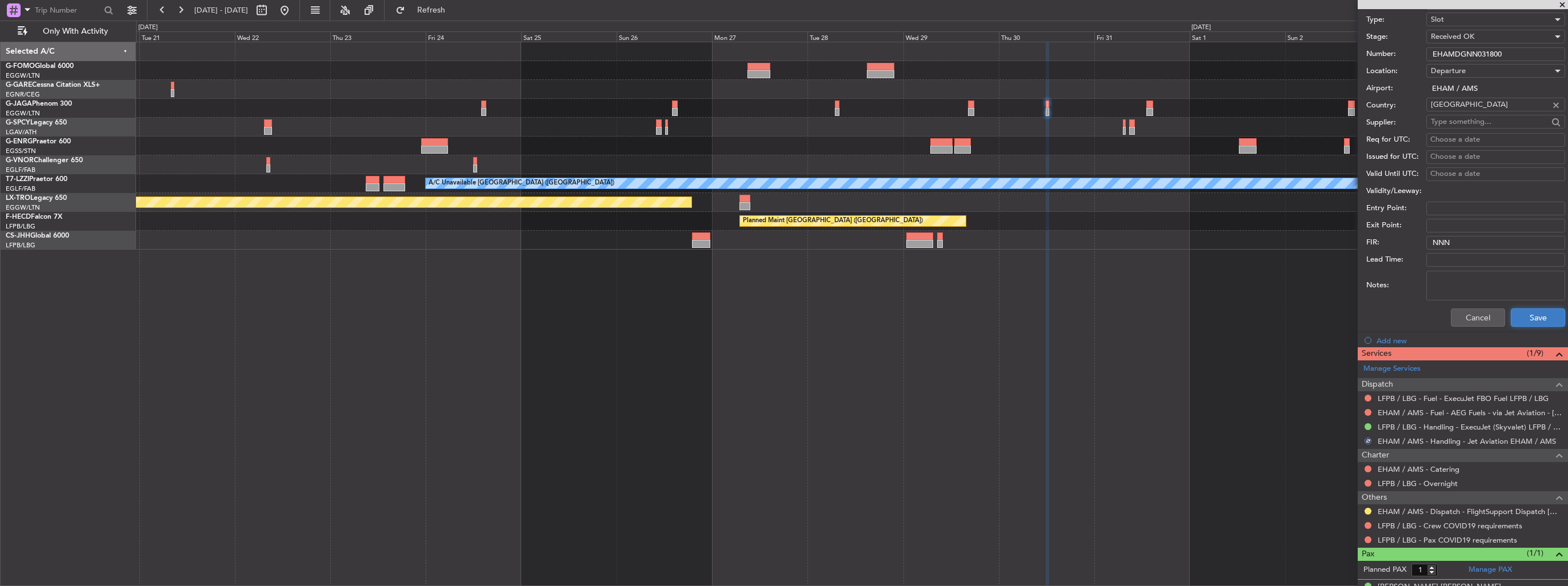
click at [726, 318] on button "Save" at bounding box center [1538, 317] width 54 height 19
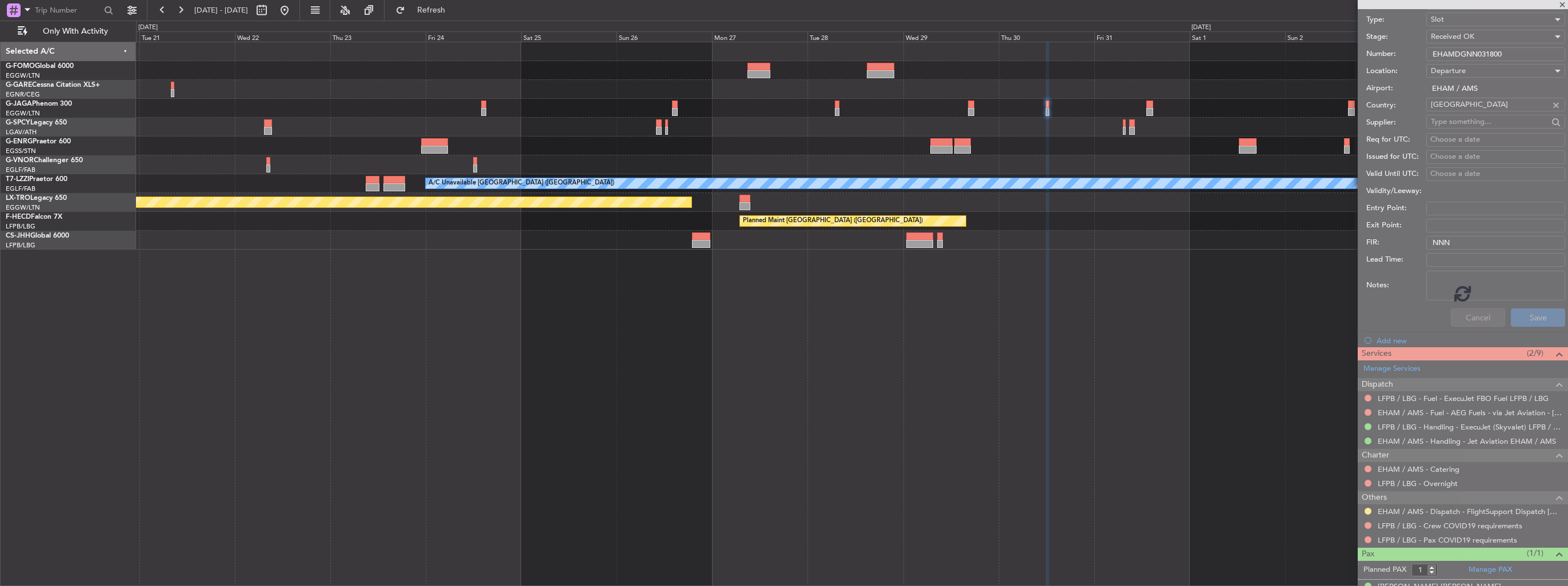
scroll to position [58, 0]
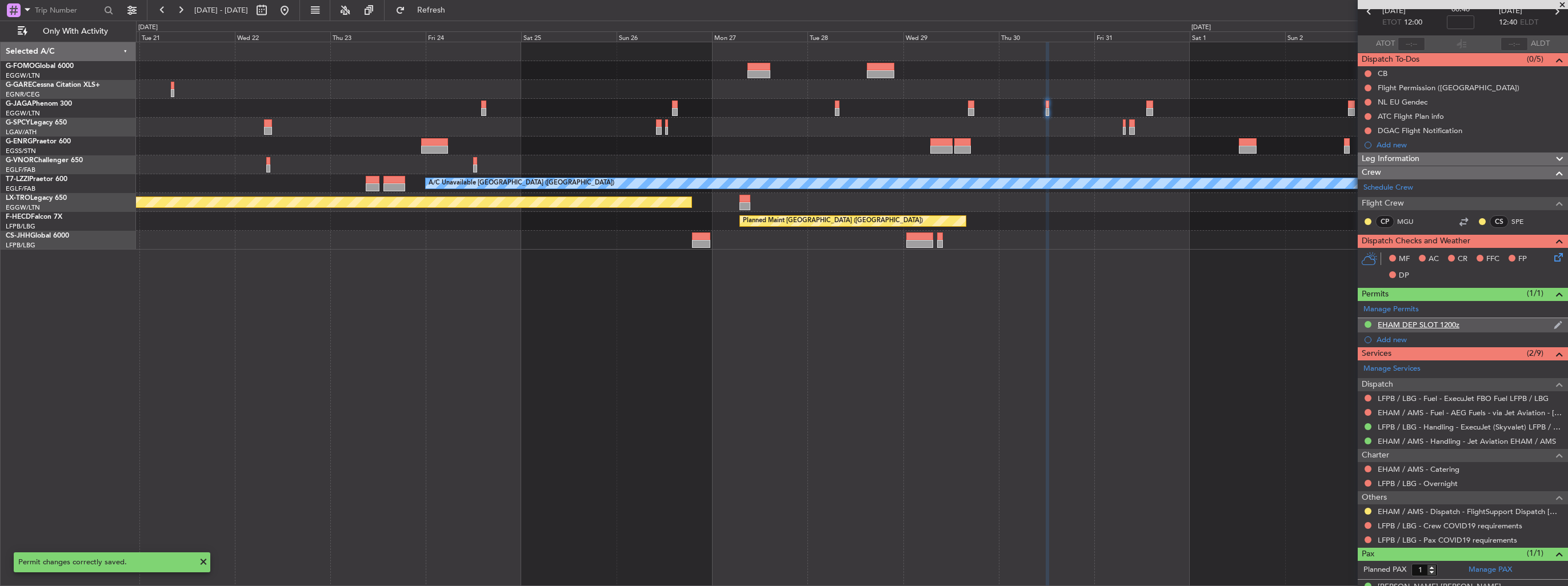
click at [726, 323] on img at bounding box center [1558, 325] width 8 height 10
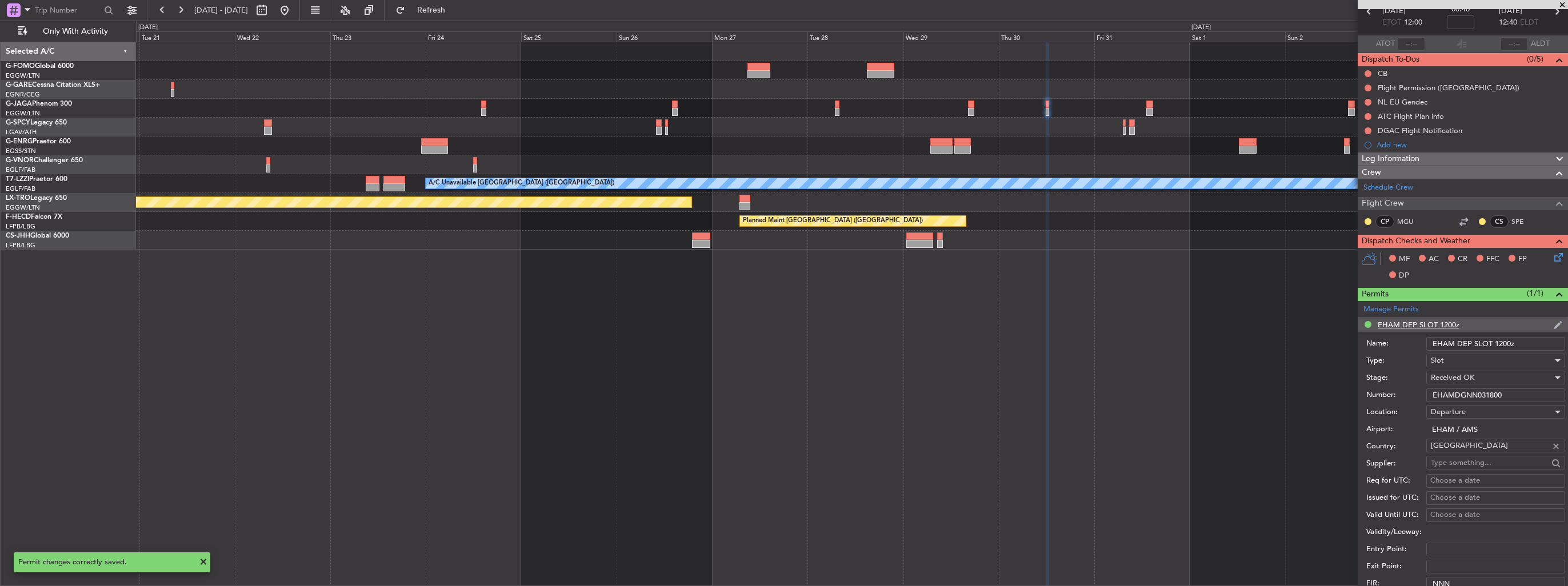
scroll to position [400, 0]
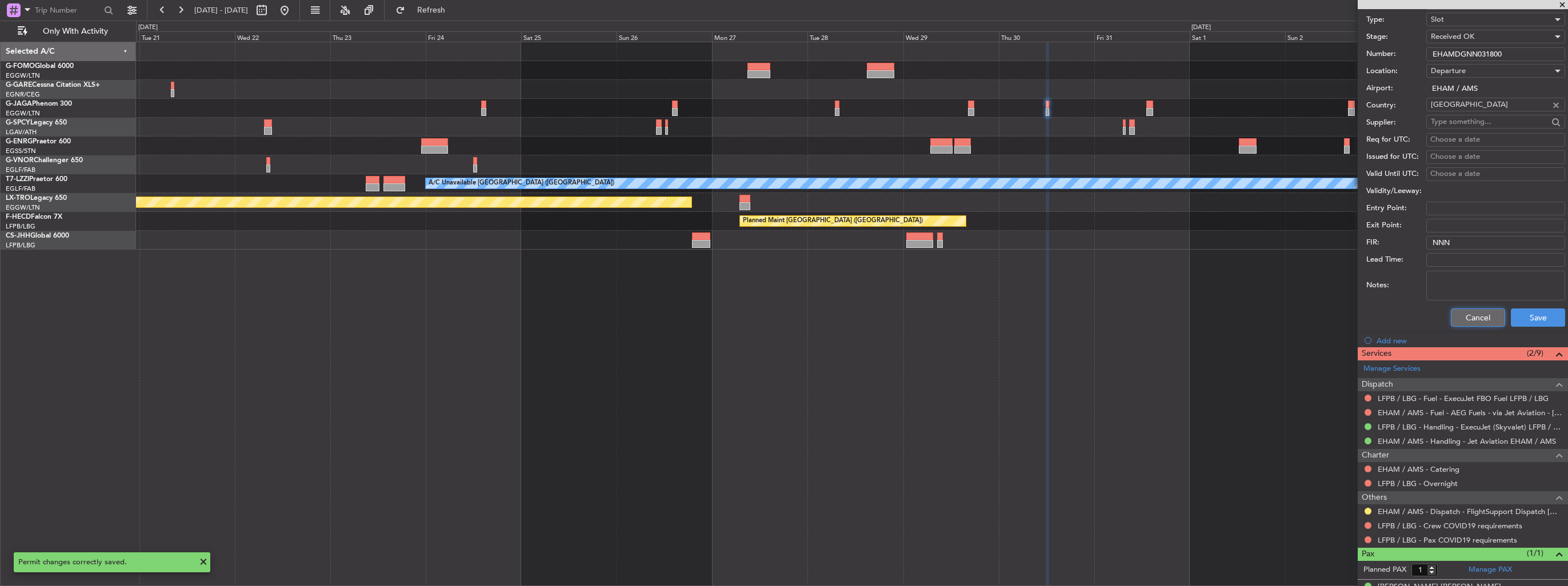
click at [726, 316] on button "Cancel" at bounding box center [1478, 317] width 54 height 19
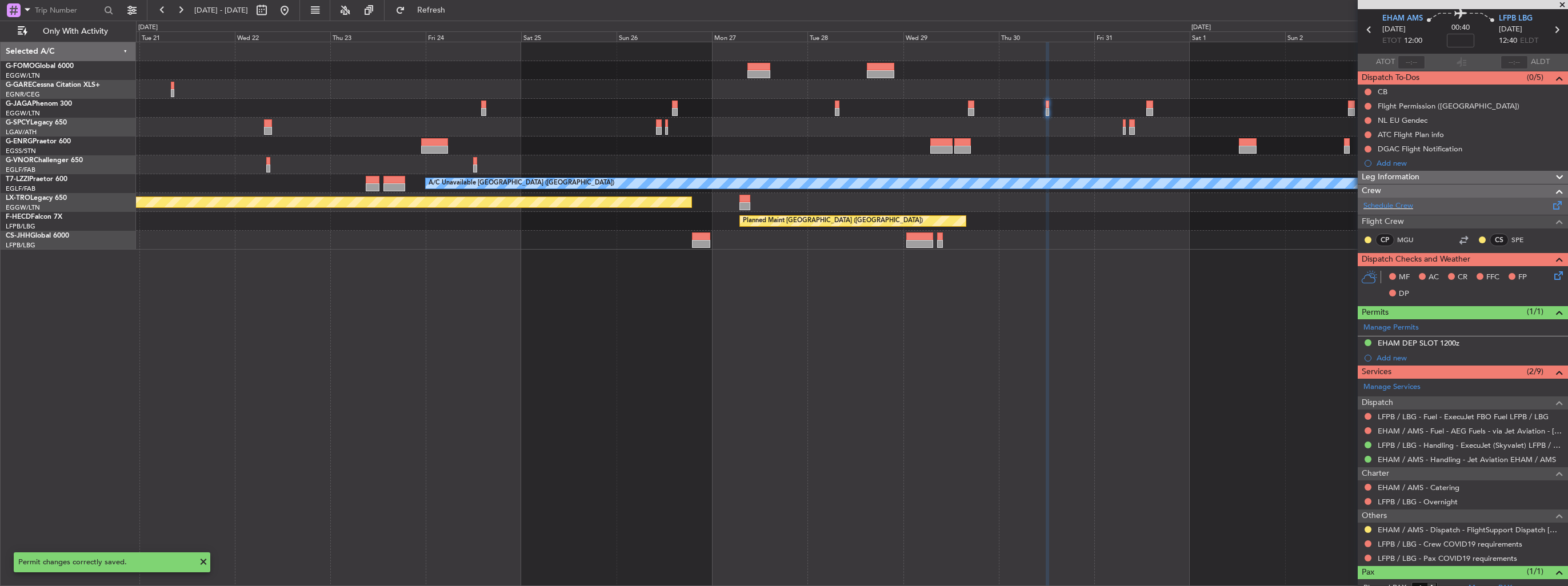
scroll to position [0, 0]
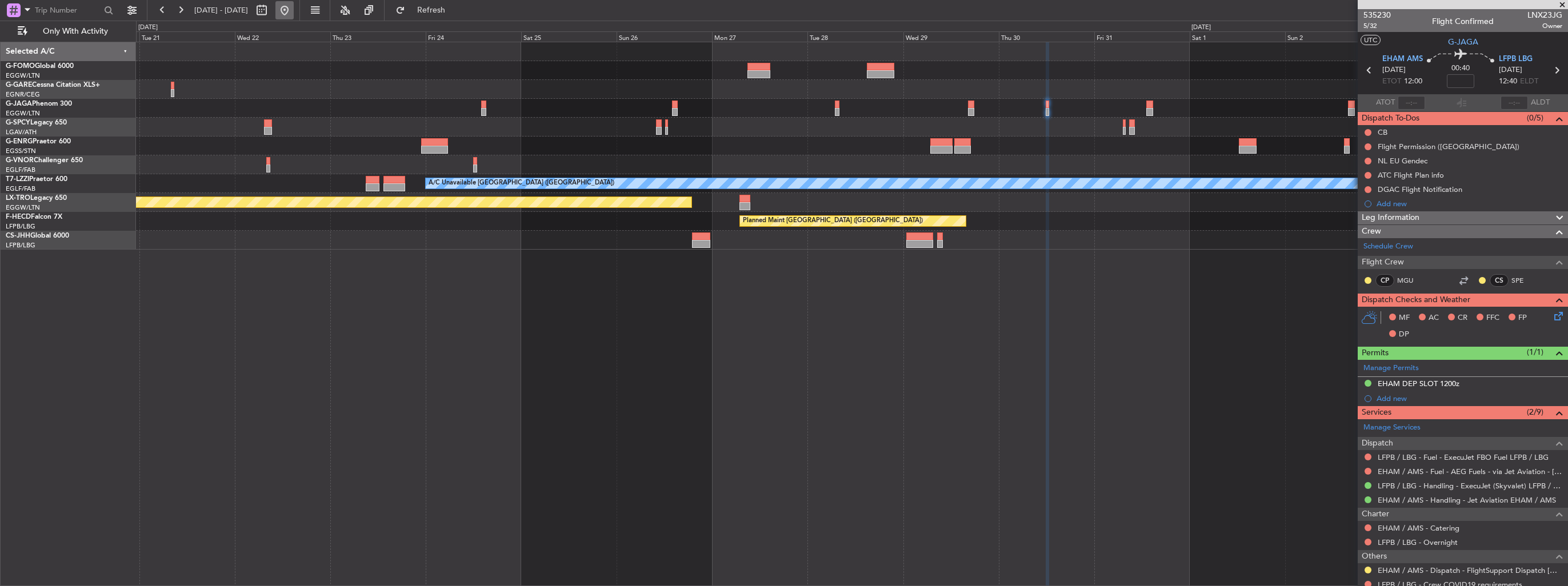
click at [294, 14] on button at bounding box center [284, 10] width 19 height 19
